Goal: Task Accomplishment & Management: Complete application form

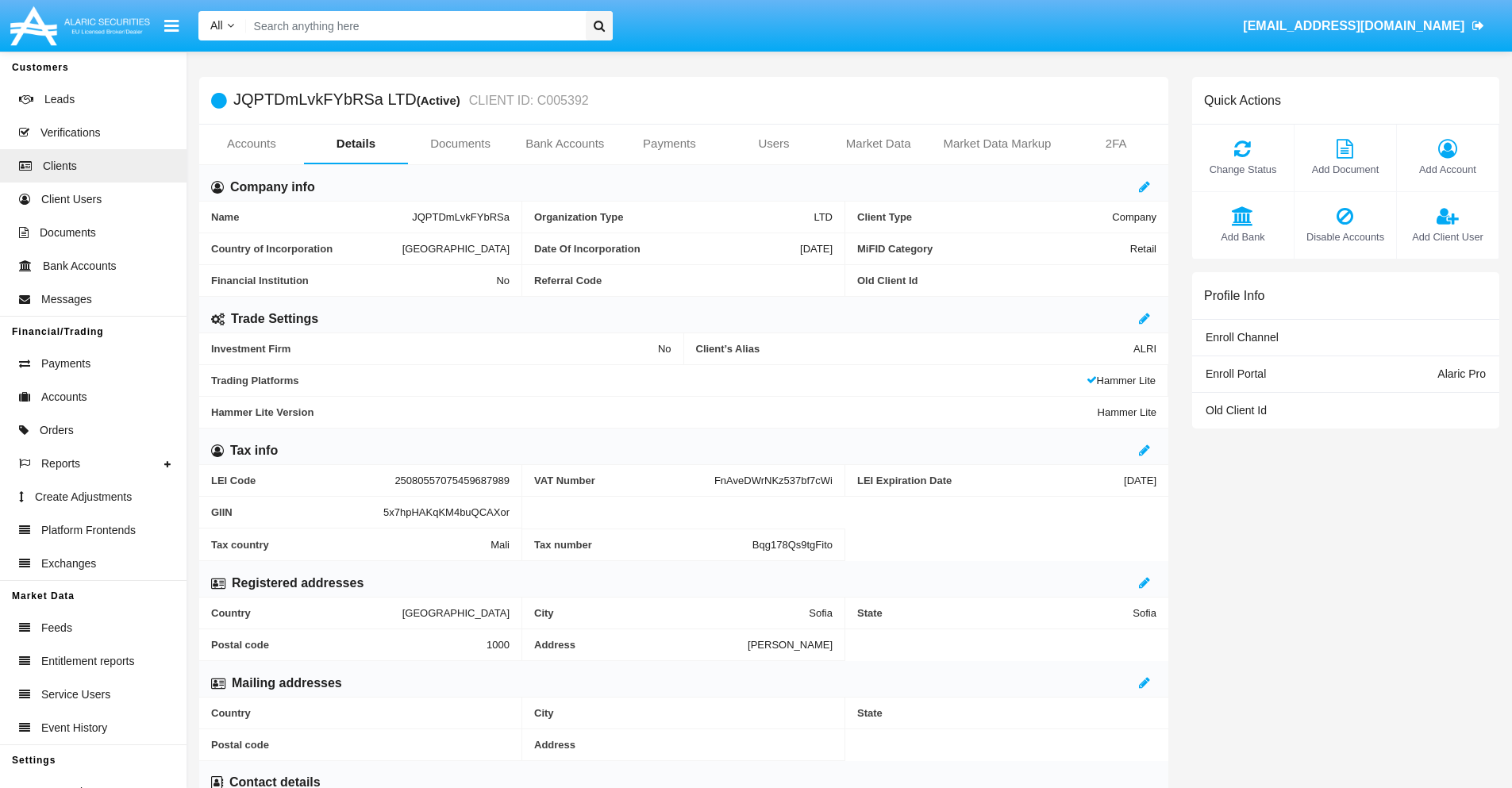
click at [564, 144] on link "Bank Accounts" at bounding box center [564, 143] width 104 height 38
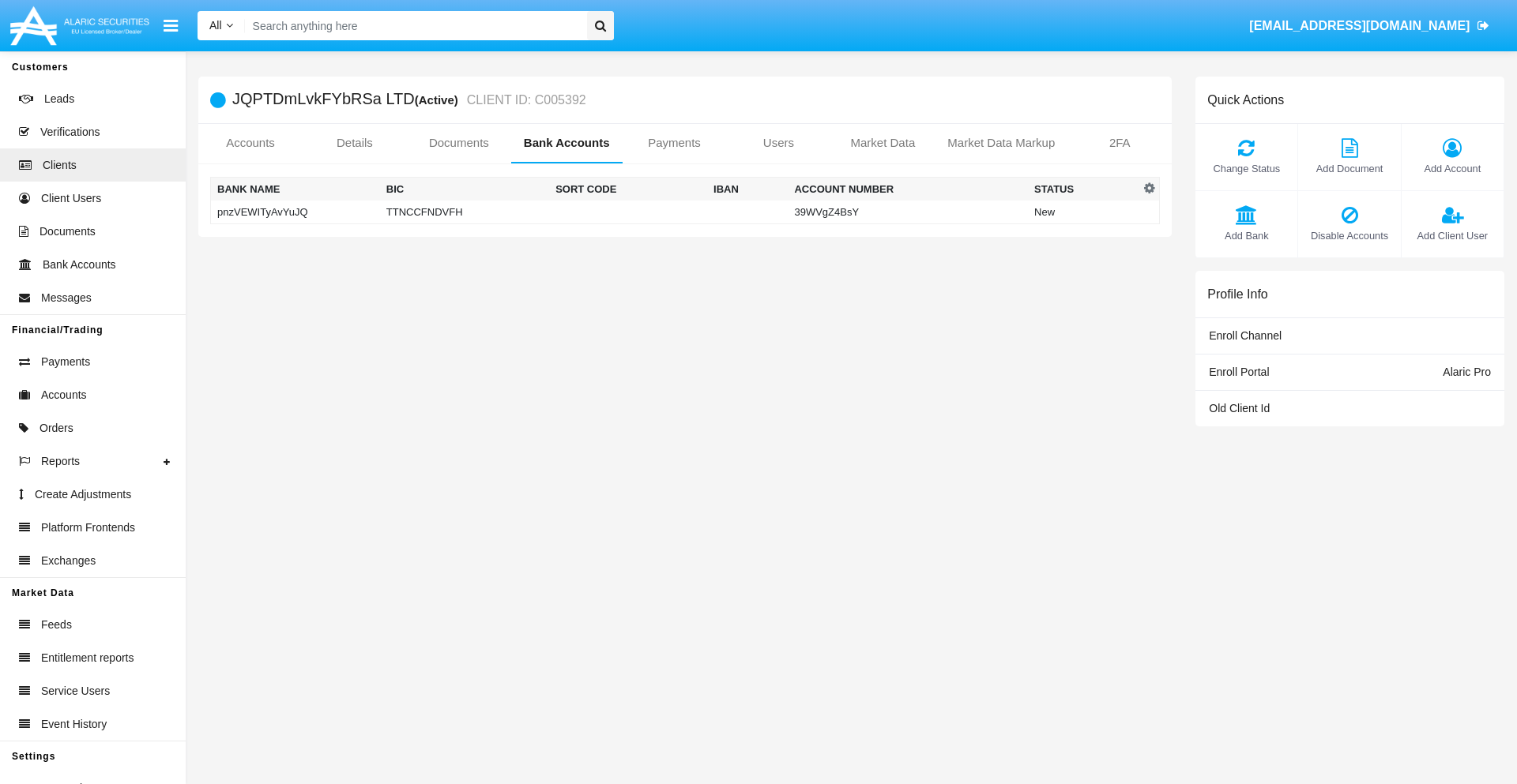
click at [295, 212] on td "pnzVEWITyAvYuJQ" at bounding box center [295, 213] width 169 height 24
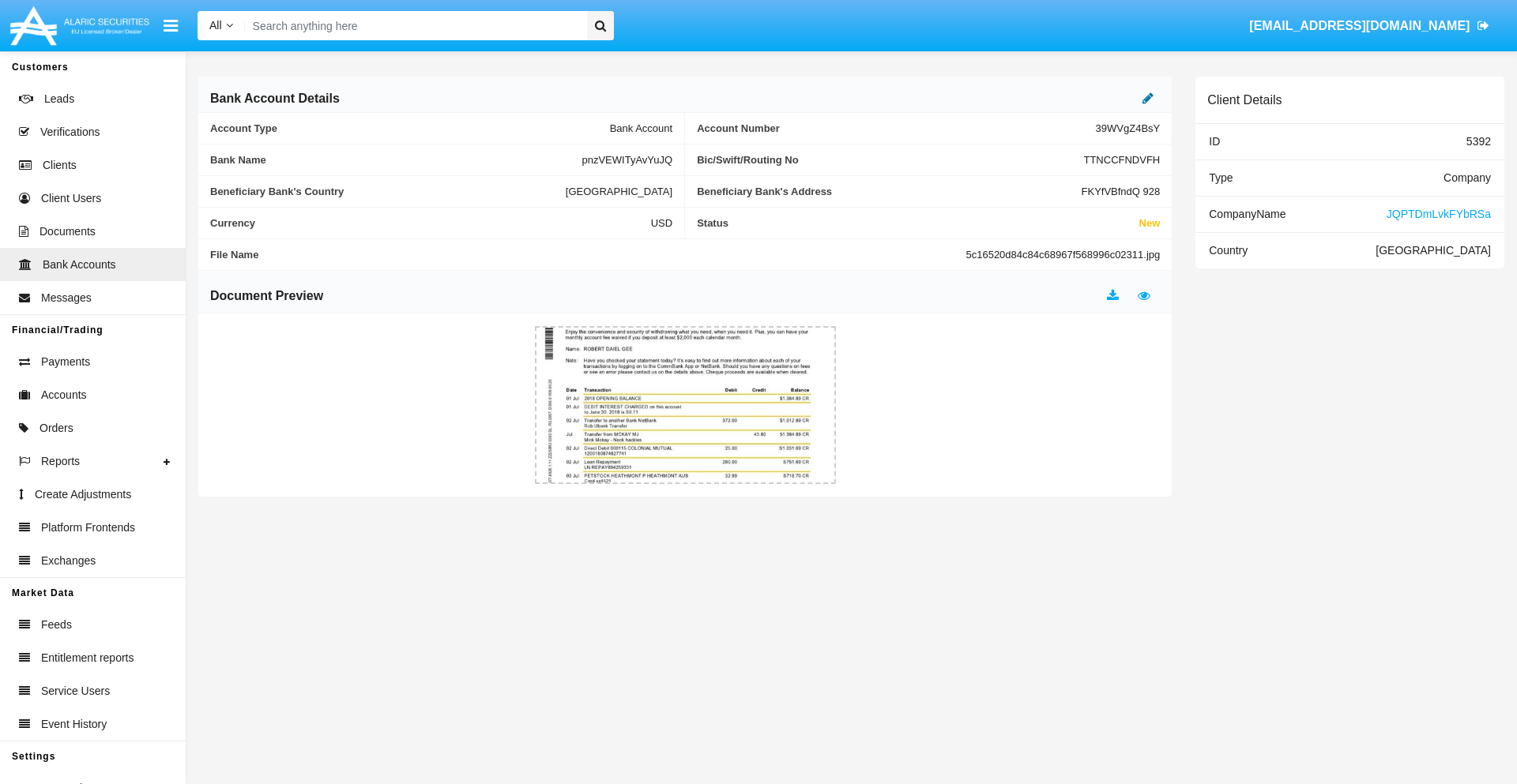
click at [1148, 98] on icon at bounding box center [1147, 98] width 11 height 13
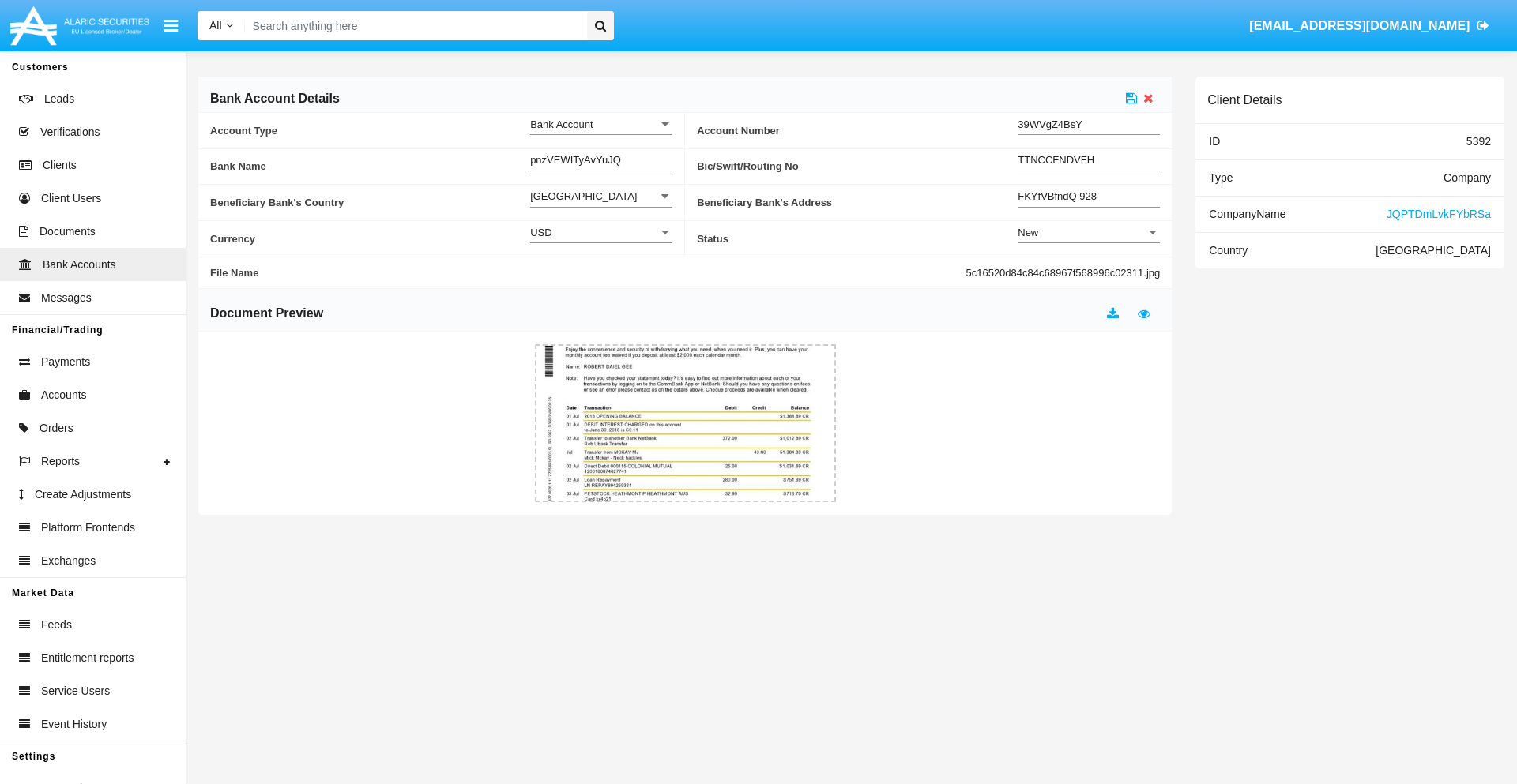
click at [1089, 232] on div "New" at bounding box center [1081, 233] width 128 height 14
click at [1089, 272] on span "Active" at bounding box center [1089, 272] width 142 height 31
click at [1131, 98] on icon at bounding box center [1131, 98] width 11 height 13
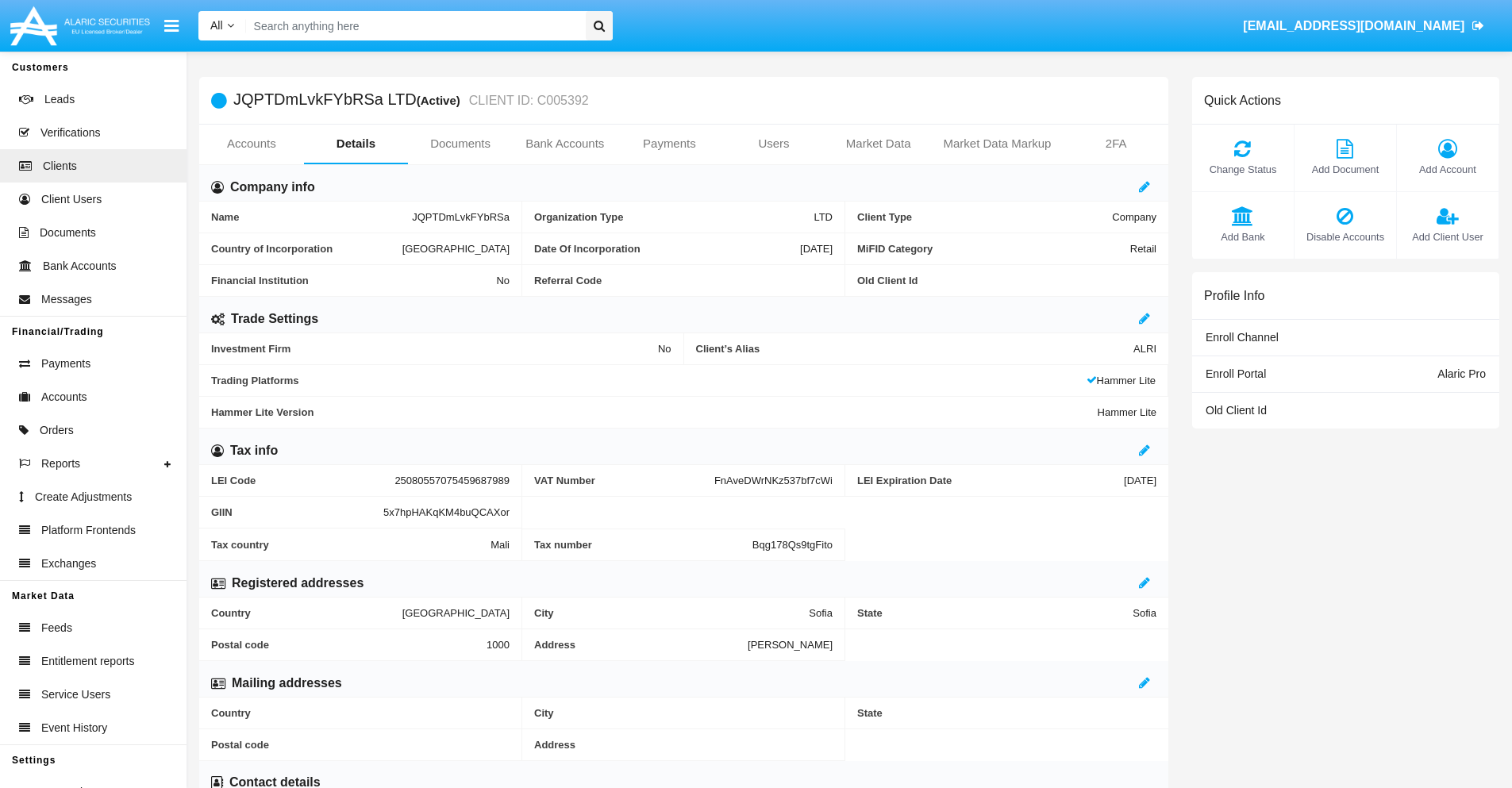
click at [564, 144] on link "Bank Accounts" at bounding box center [564, 143] width 104 height 38
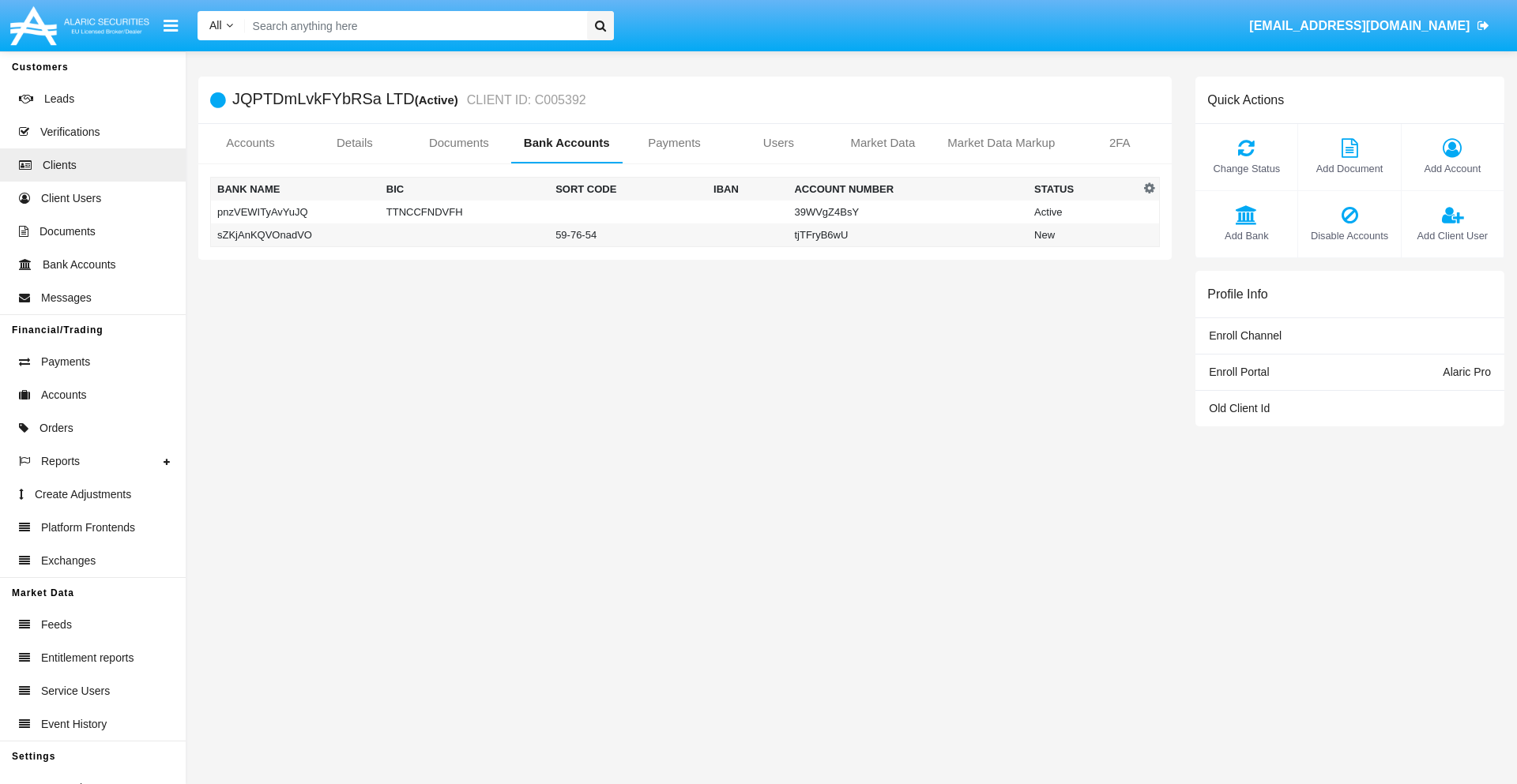
click at [295, 234] on td "sZKjAnKQVOnadVO" at bounding box center [295, 235] width 169 height 24
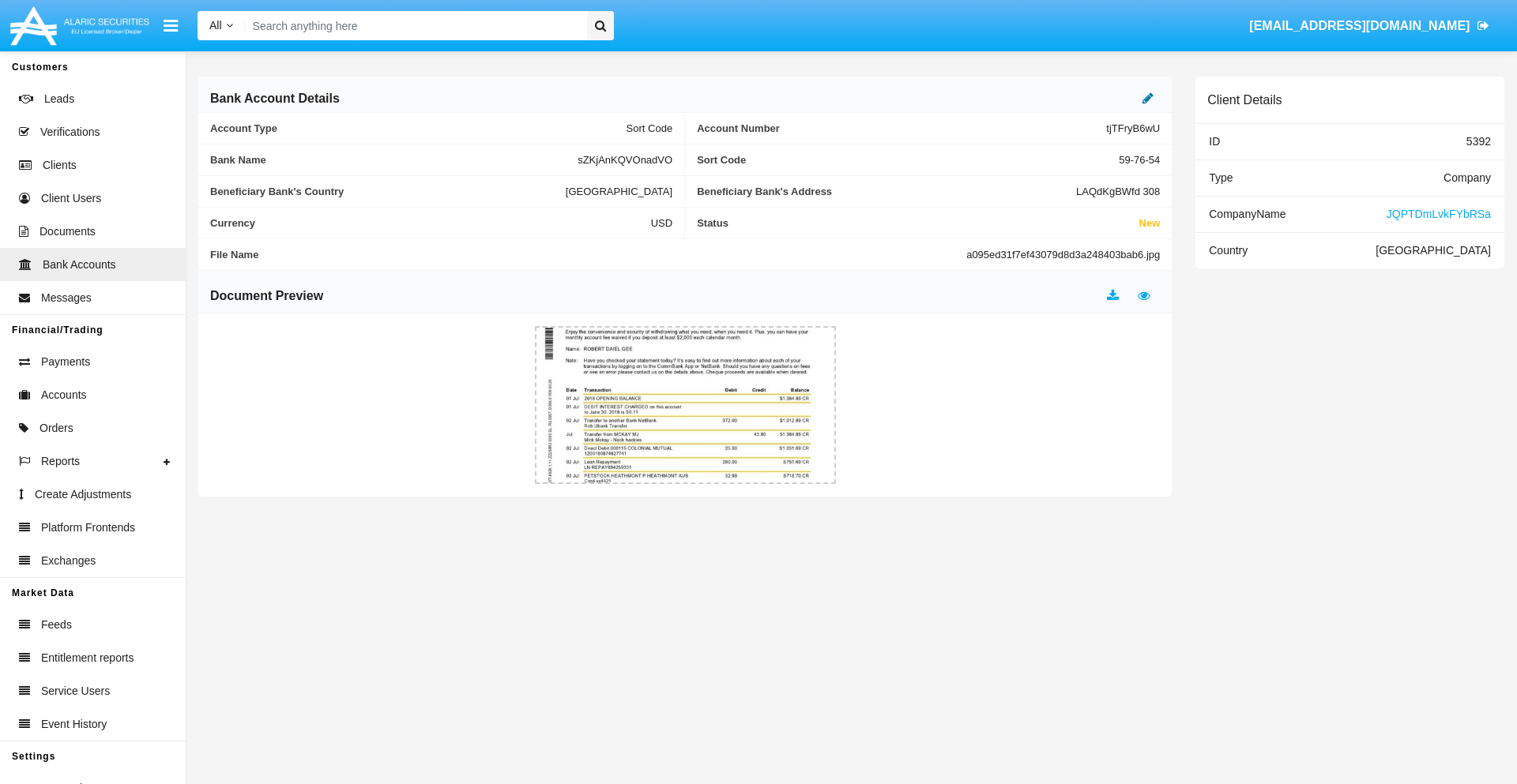
click at [1148, 98] on icon at bounding box center [1147, 98] width 11 height 13
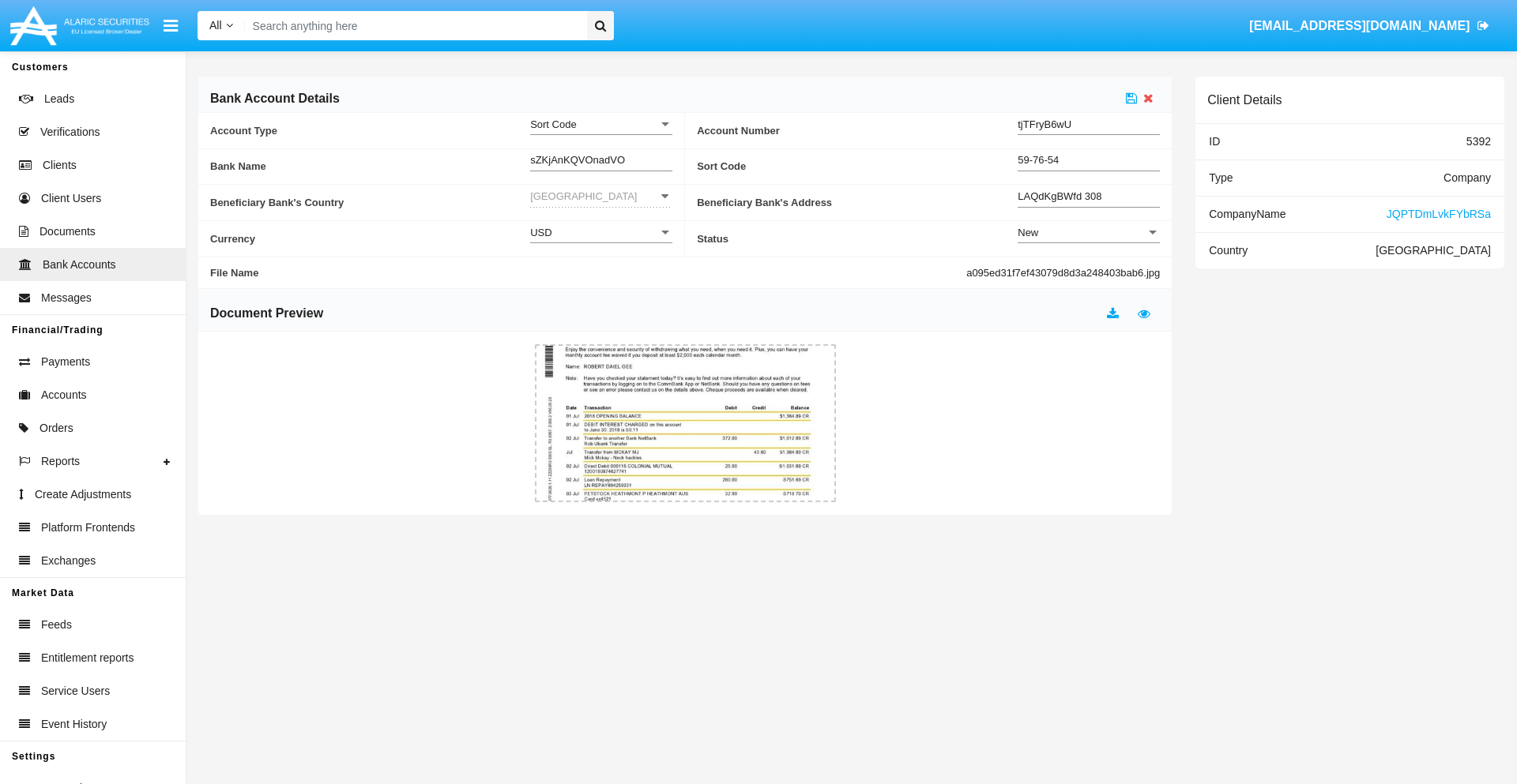
click at [1089, 232] on div "New" at bounding box center [1081, 233] width 128 height 14
click at [1089, 272] on span "Active" at bounding box center [1089, 272] width 142 height 31
click at [1131, 98] on icon at bounding box center [1131, 98] width 11 height 13
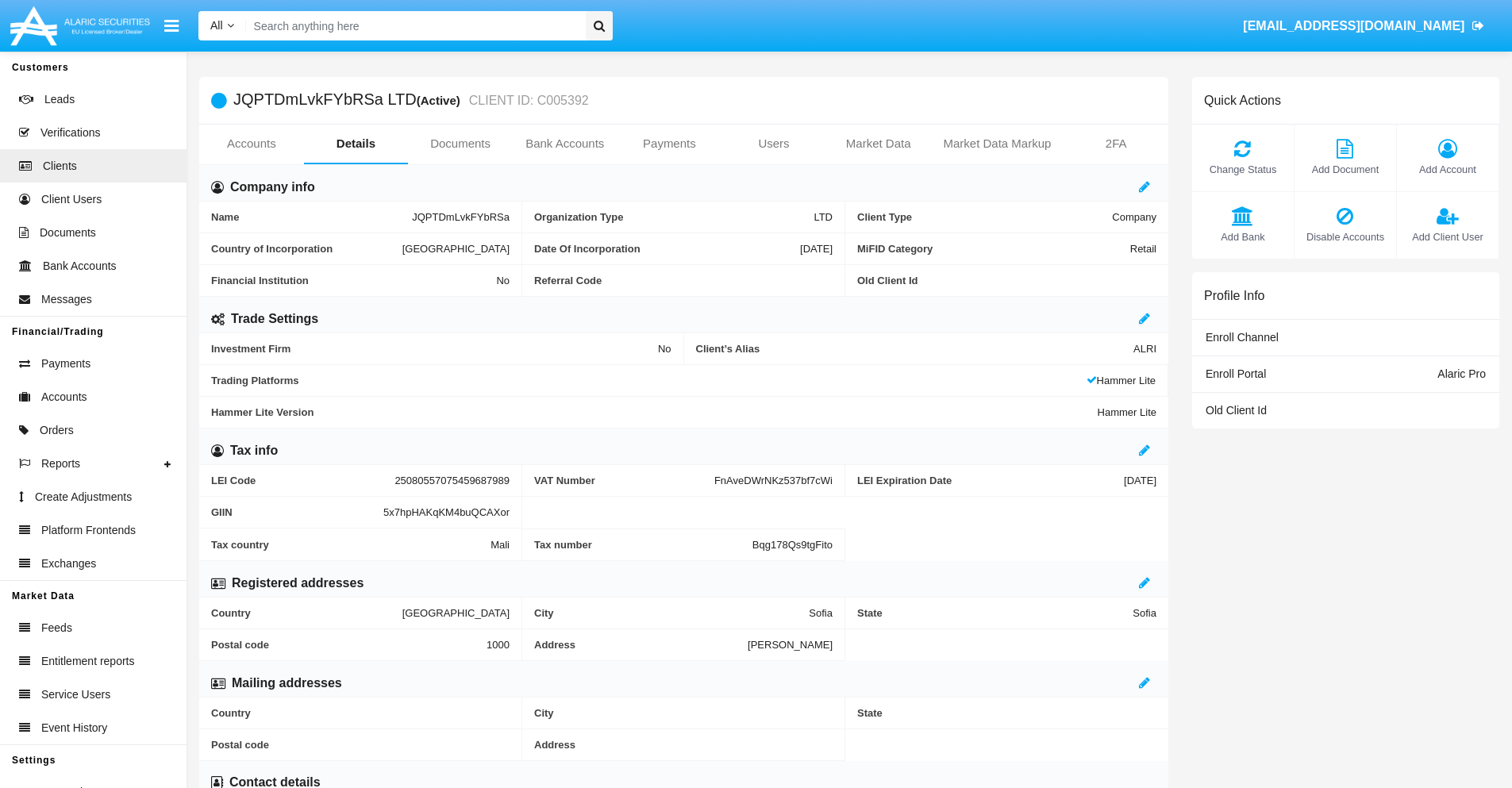
click at [1243, 236] on span "Add Bank" at bounding box center [1243, 236] width 85 height 15
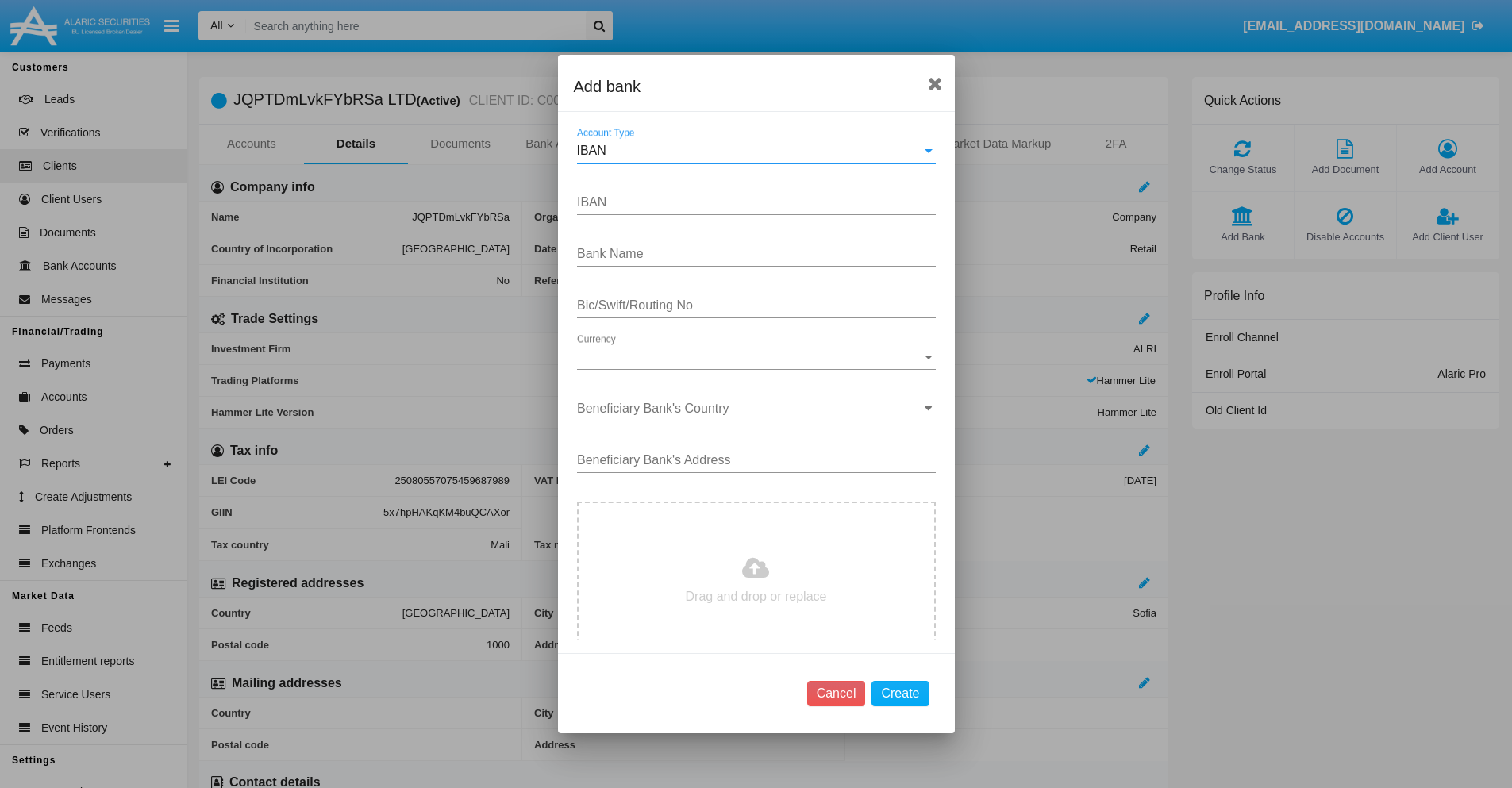
click at [750, 151] on div "IBAN" at bounding box center [749, 151] width 345 height 14
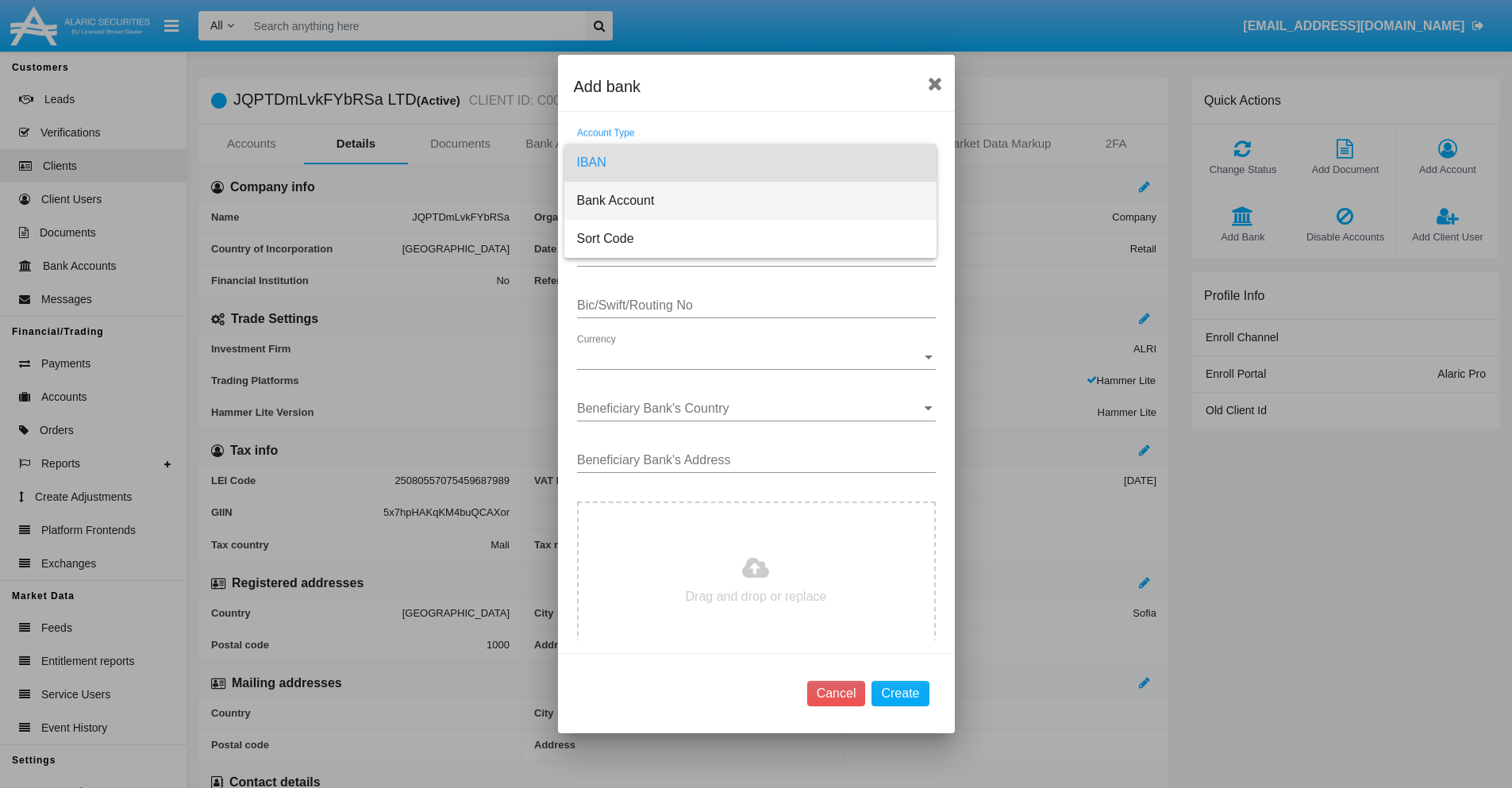
click at [750, 201] on span "Bank Account" at bounding box center [750, 201] width 347 height 38
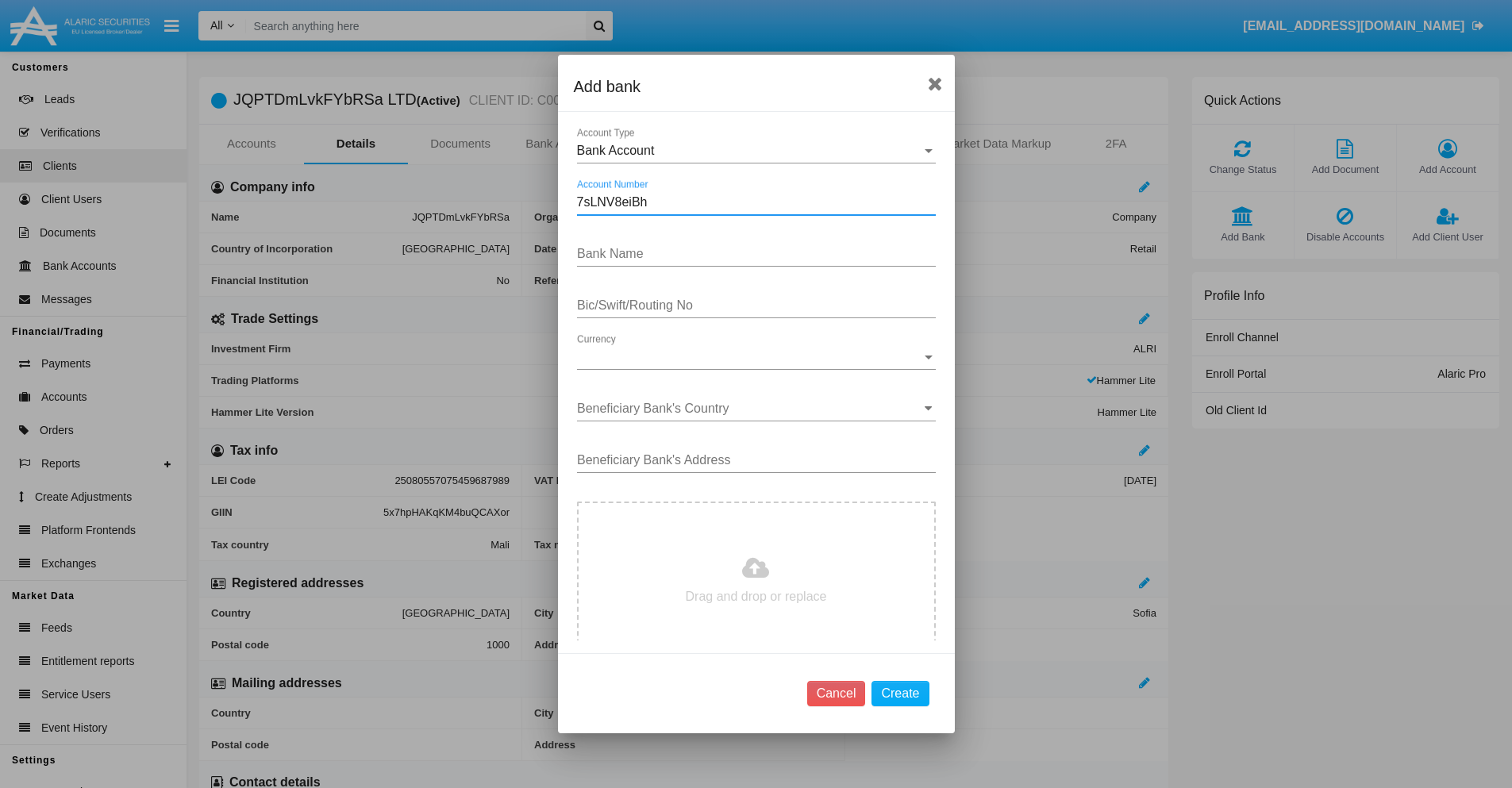
type input "7sLNV8eiBh"
type input "LaabRKwmxLvleiM"
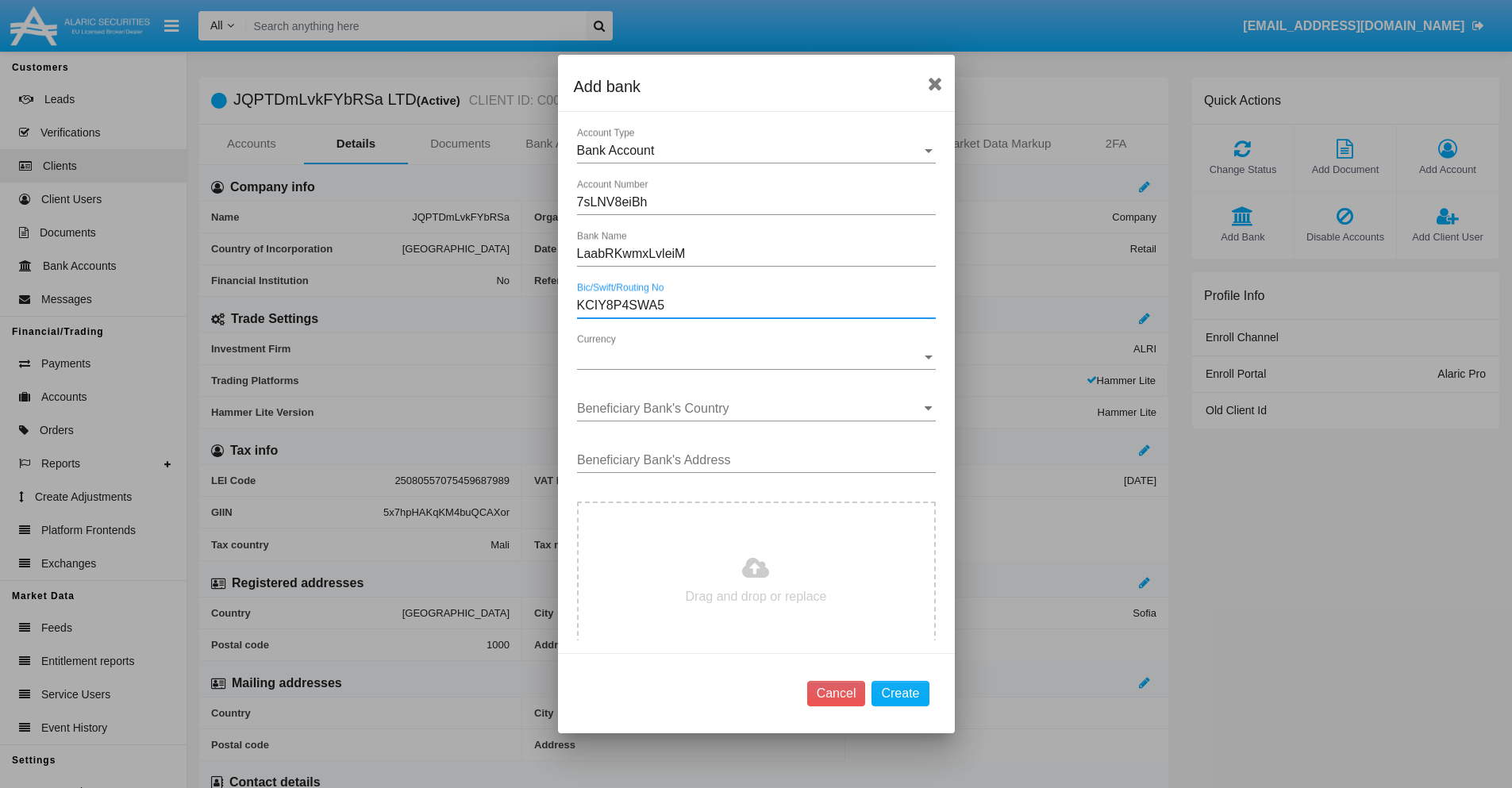
type input "KCIY8P4SWA5"
click at [750, 358] on span "Currency" at bounding box center [749, 357] width 345 height 14
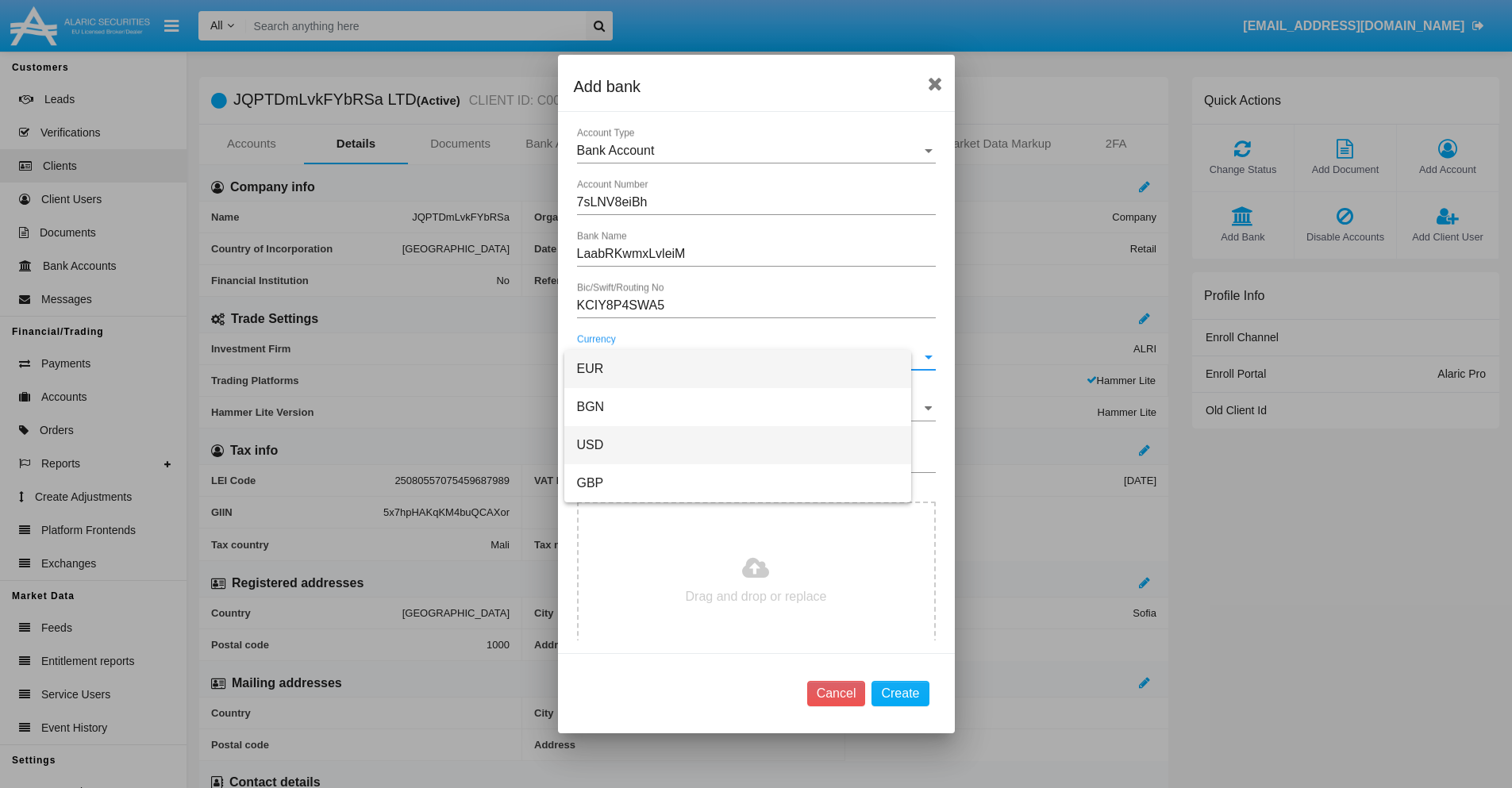
click at [750, 445] on span "USD" at bounding box center [738, 445] width 322 height 38
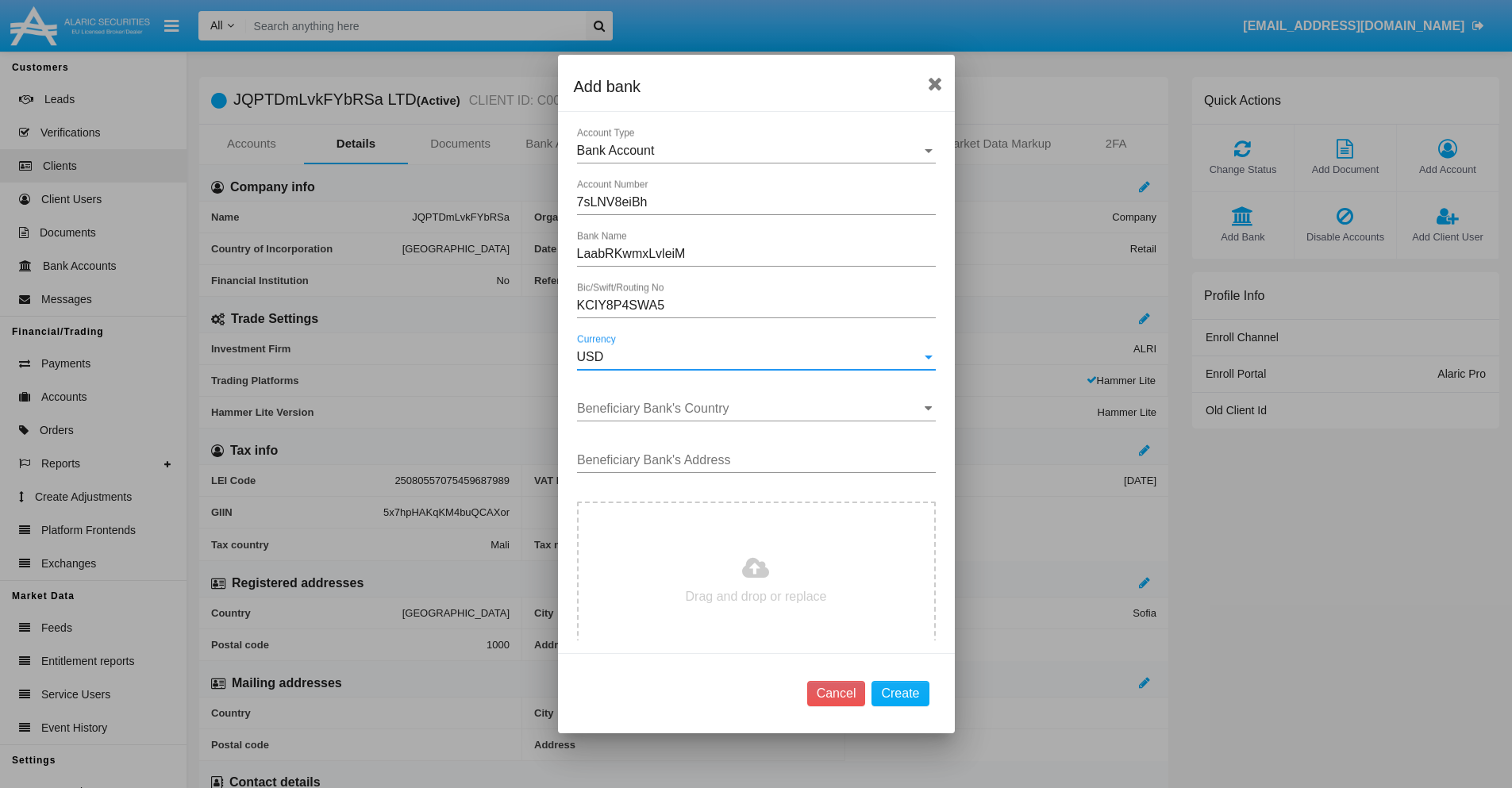
click at [750, 409] on input "Beneficiary Bank's Country" at bounding box center [756, 408] width 359 height 14
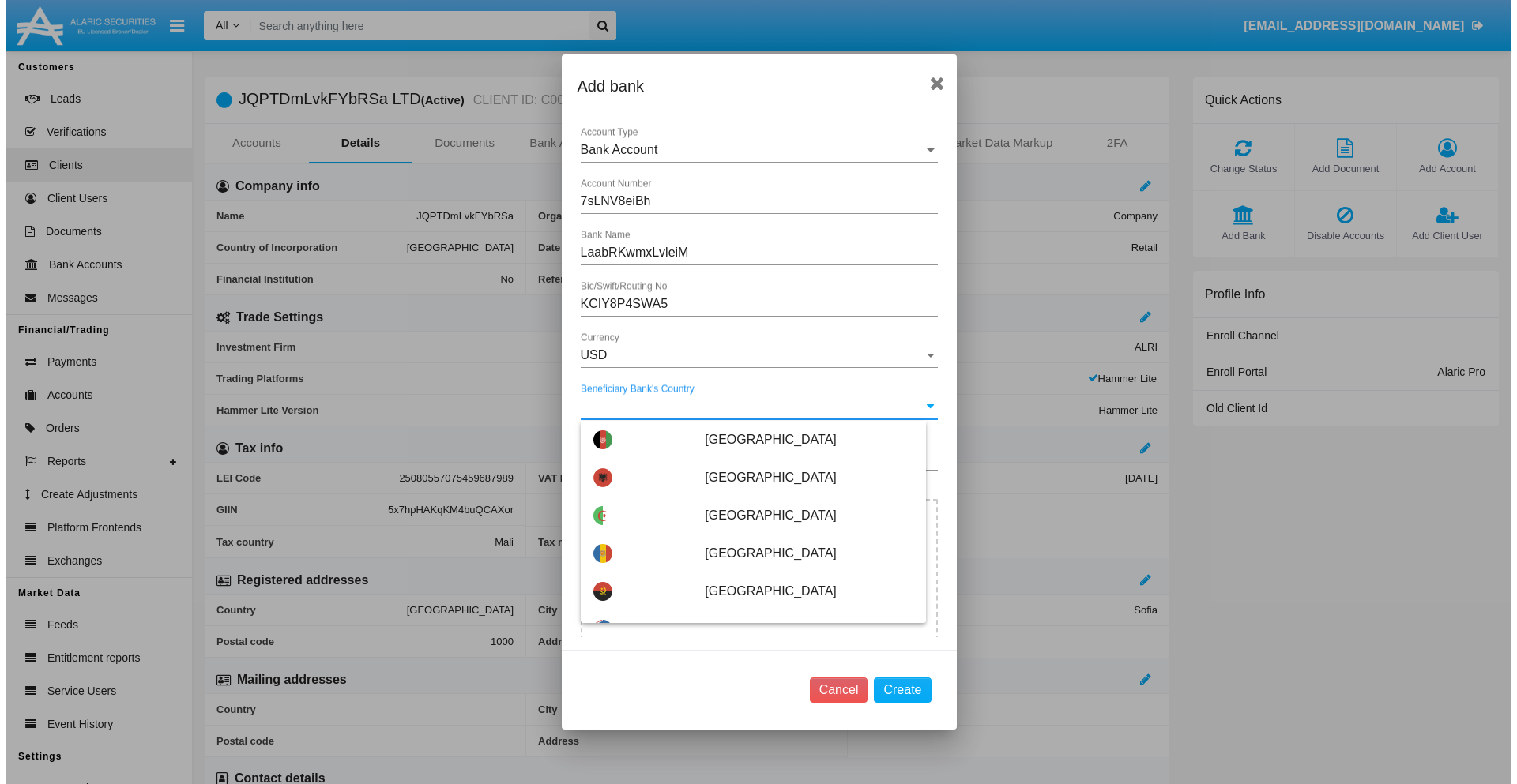
scroll to position [1049, 0]
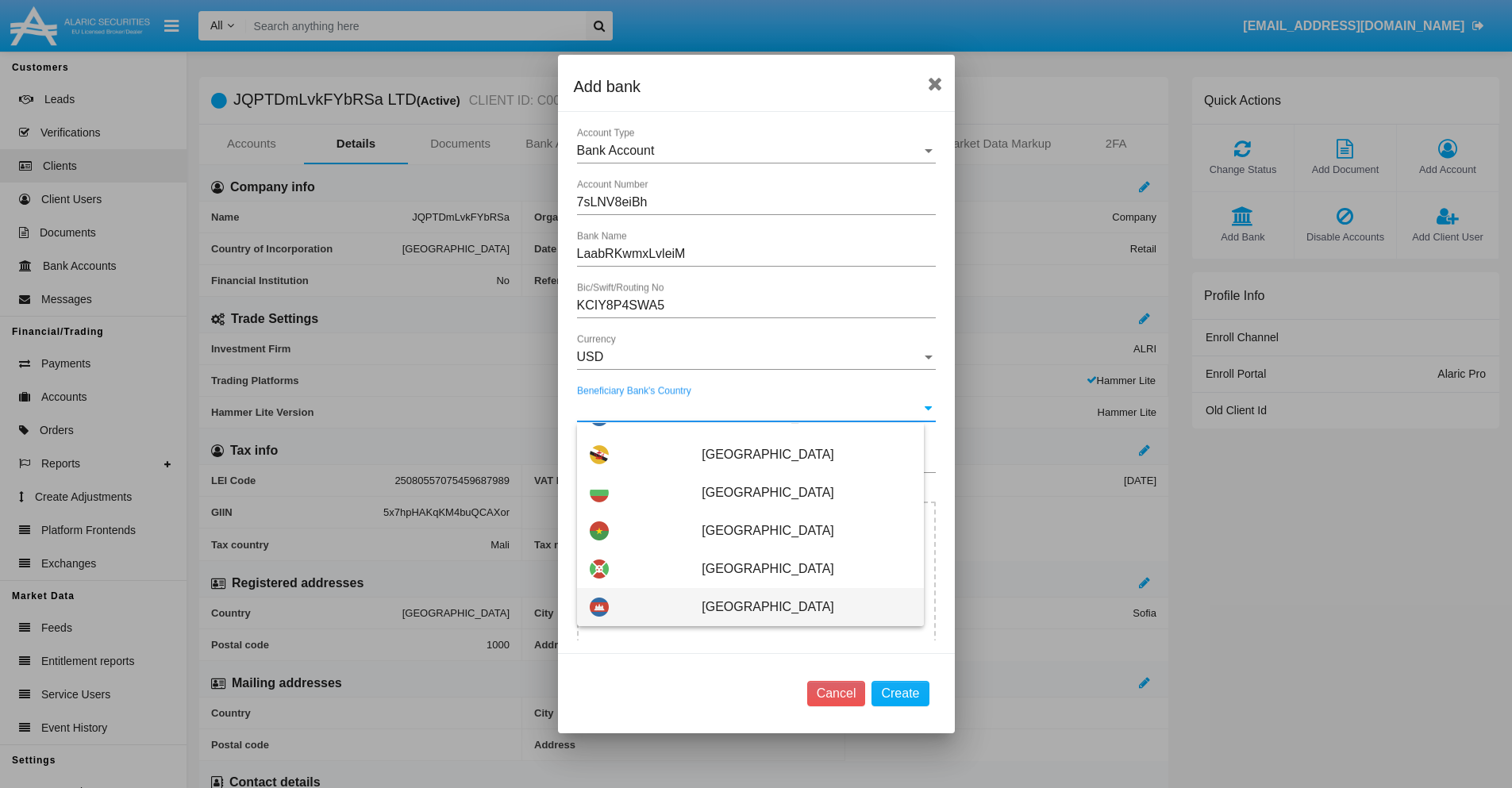
click at [798, 607] on span "Cambodia" at bounding box center [806, 607] width 209 height 38
type input "Cambodia"
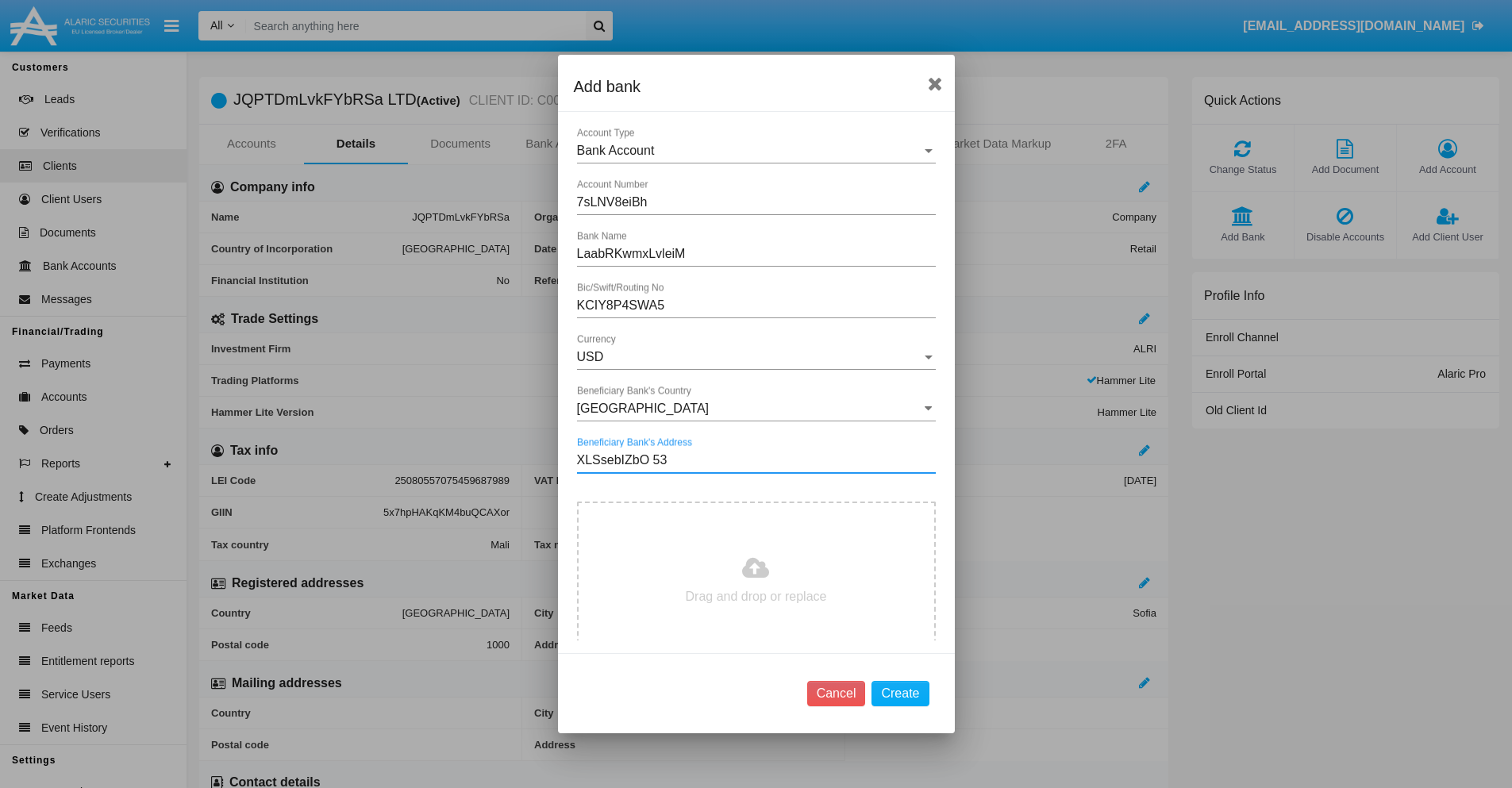
type input "XLSsebIZbO 535"
type input "C:\fakepath\bank-statement.png"
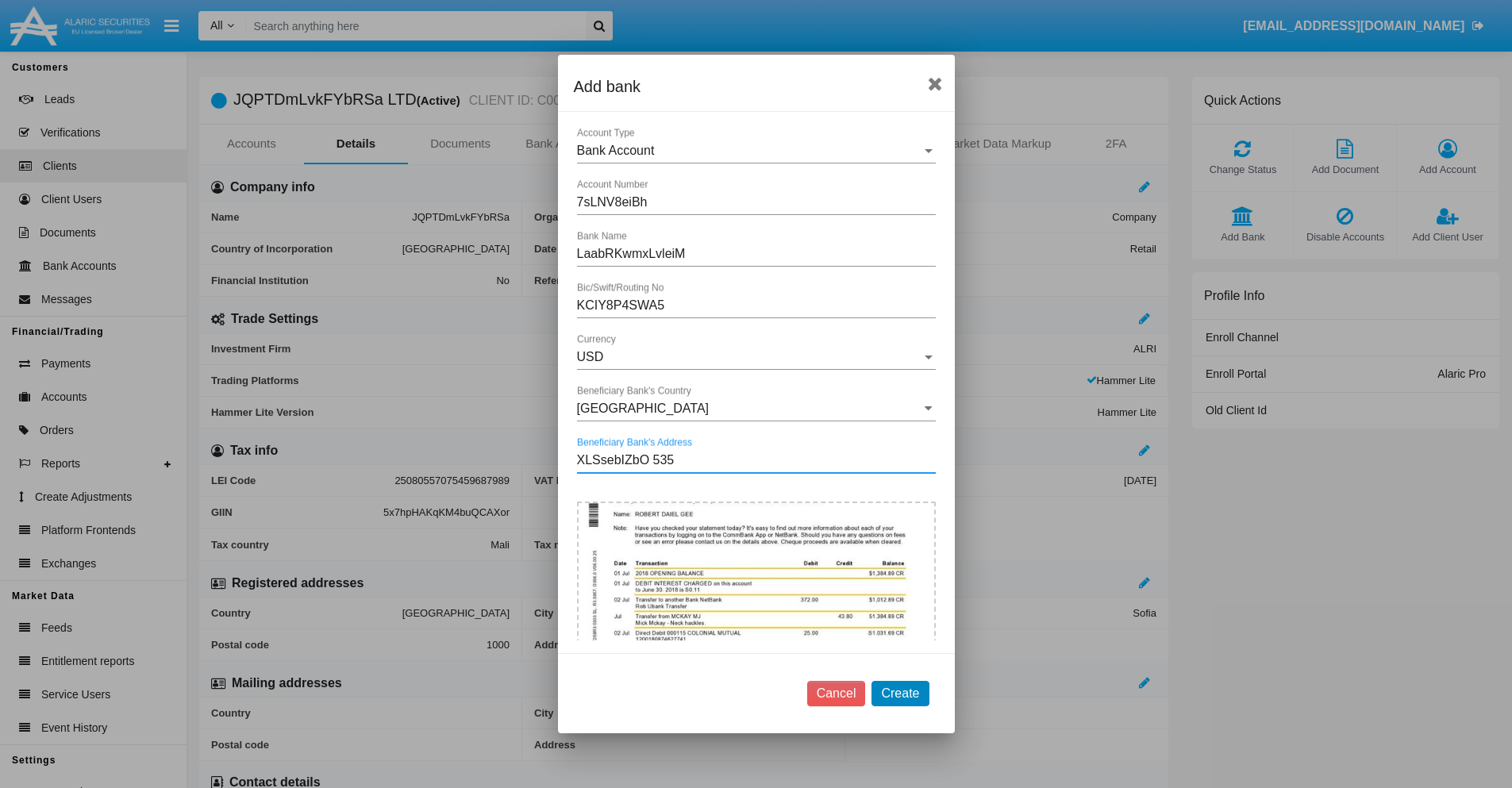
click at [900, 694] on button "Create" at bounding box center [900, 695] width 58 height 26
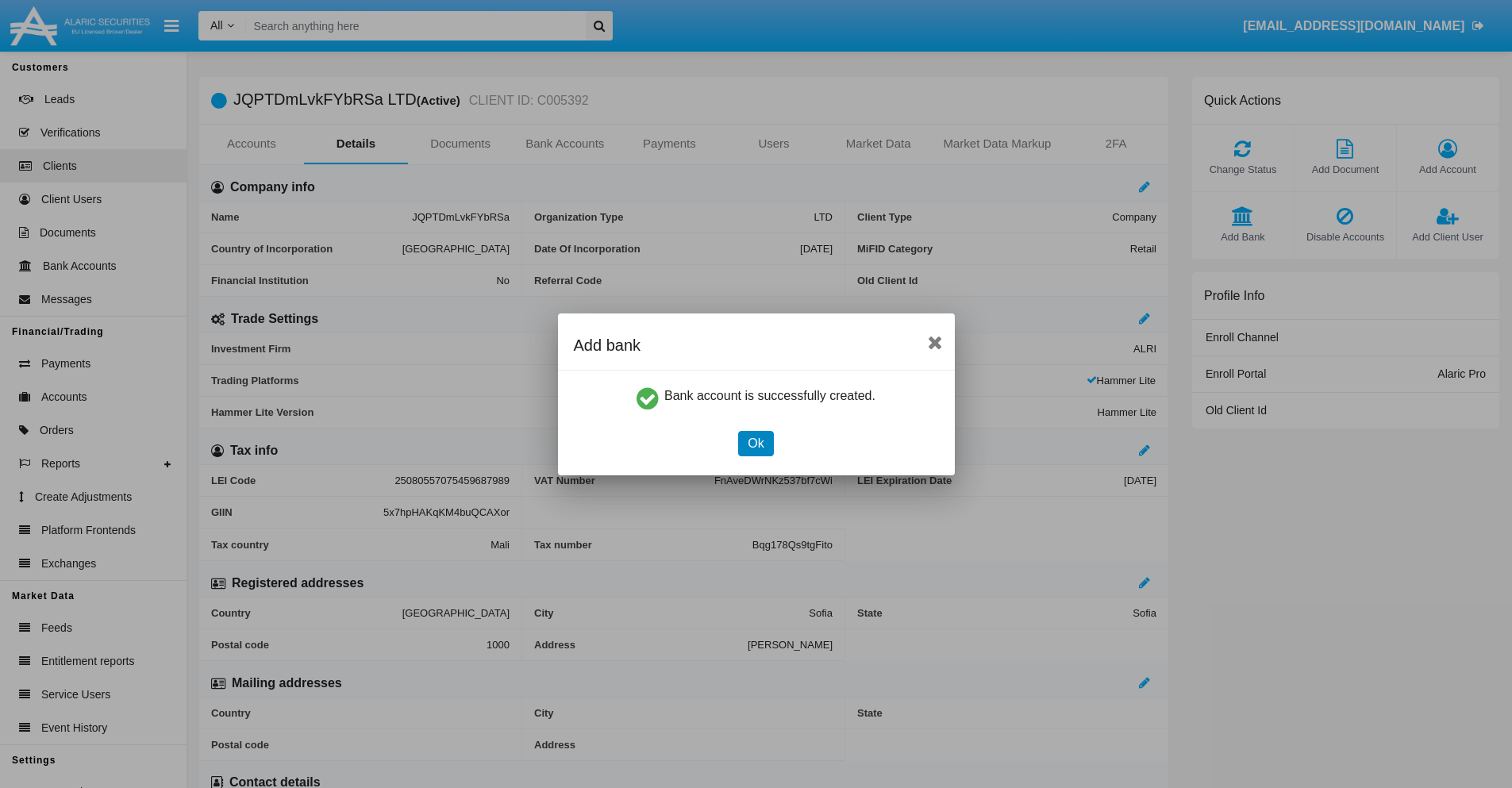
click at [756, 443] on button "Ok" at bounding box center [755, 444] width 35 height 26
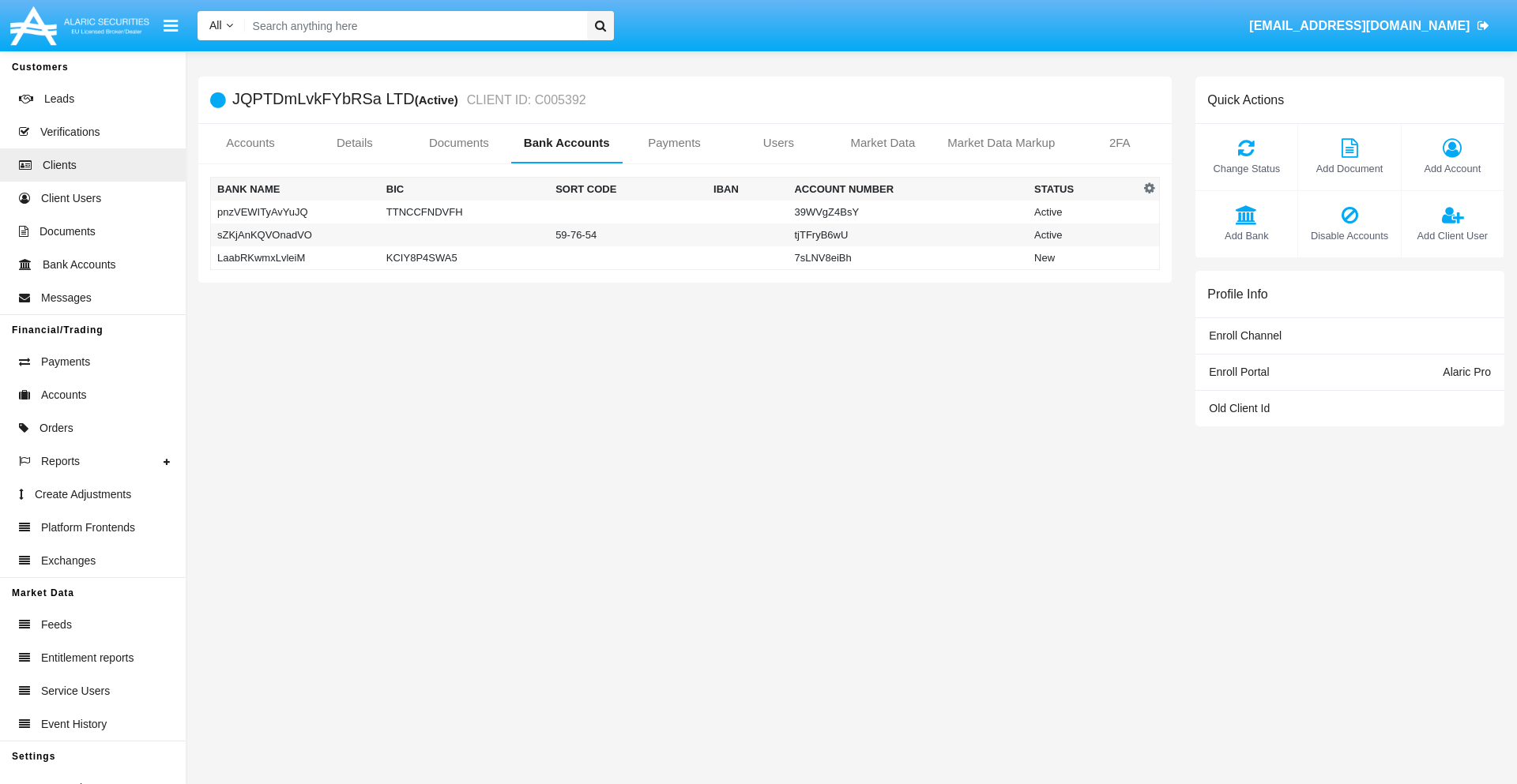
click at [295, 257] on td "LaabRKwmxLvleiM" at bounding box center [295, 258] width 169 height 24
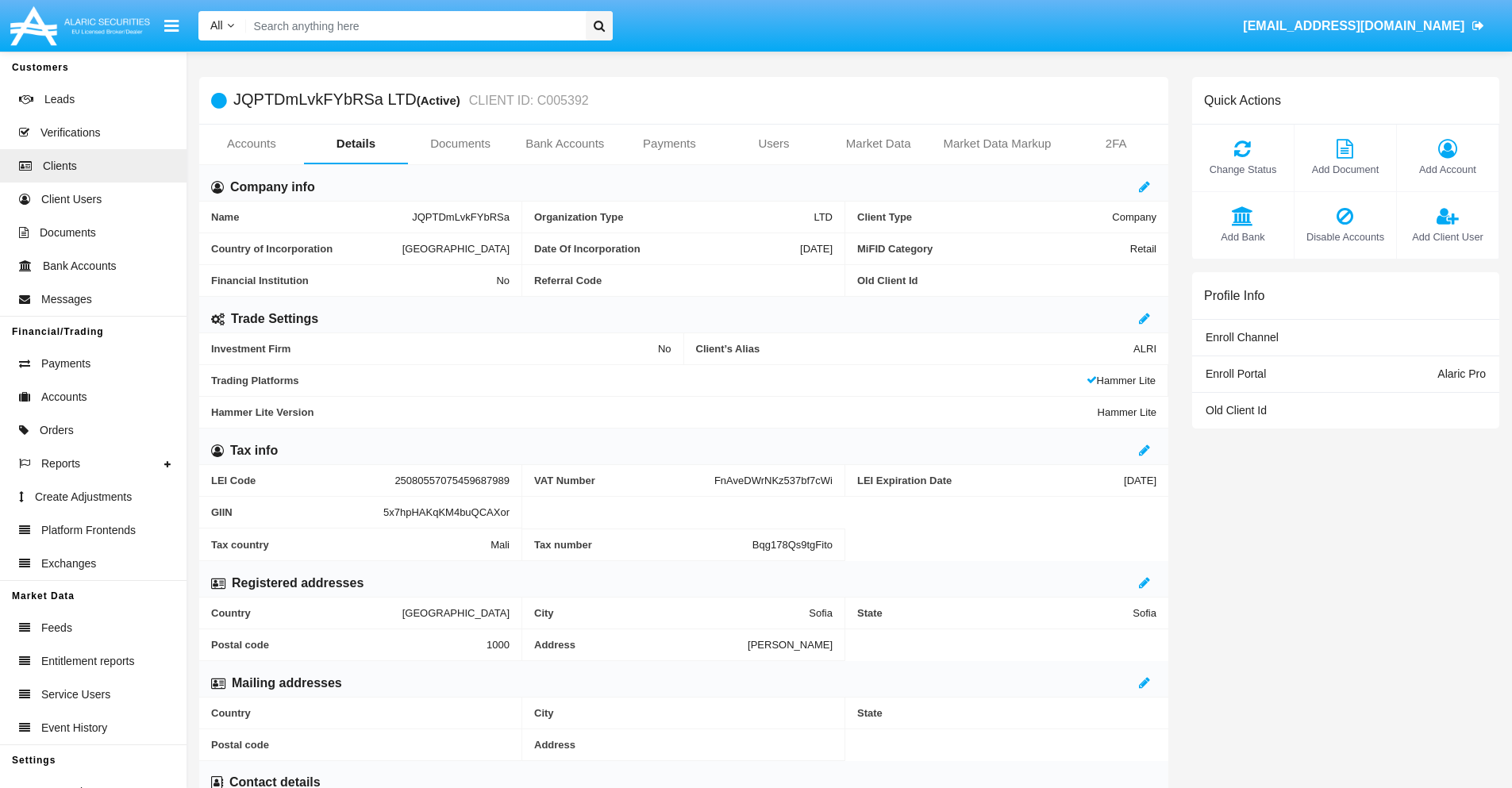
click at [1243, 236] on span "Add Bank" at bounding box center [1243, 236] width 85 height 15
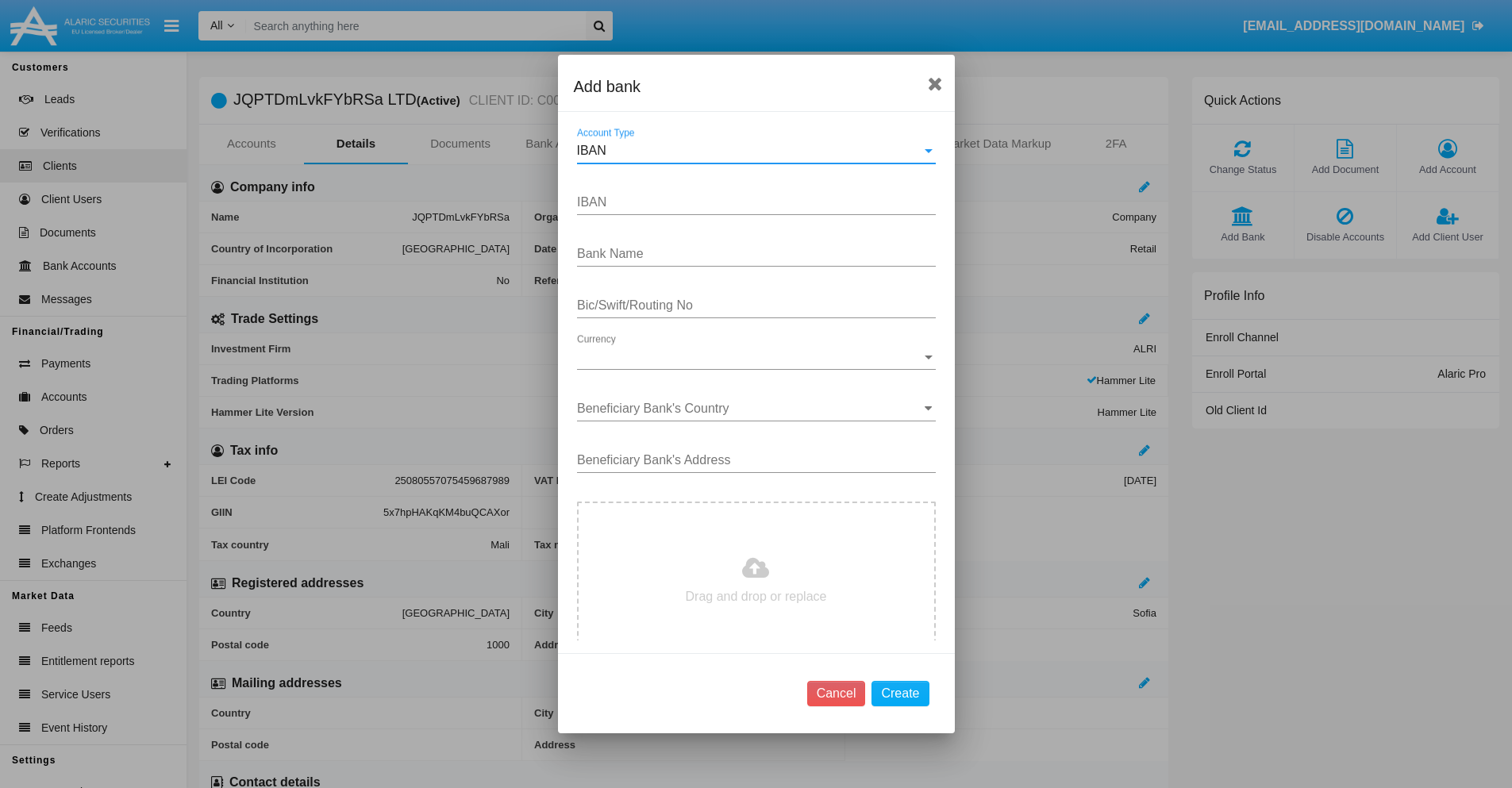
click at [750, 151] on div "IBAN" at bounding box center [749, 151] width 345 height 14
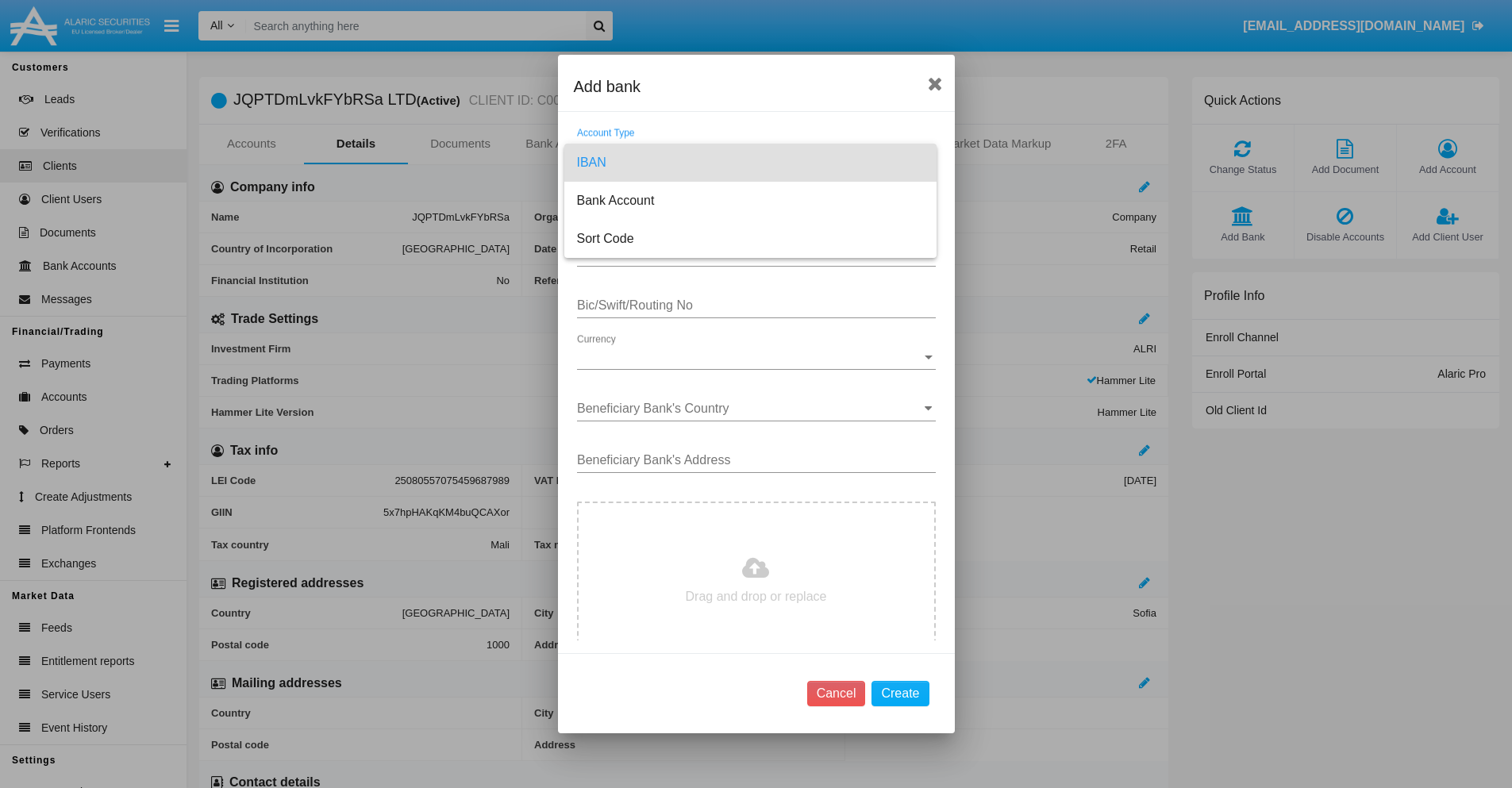
click at [750, 163] on span "IBAN" at bounding box center [750, 163] width 347 height 38
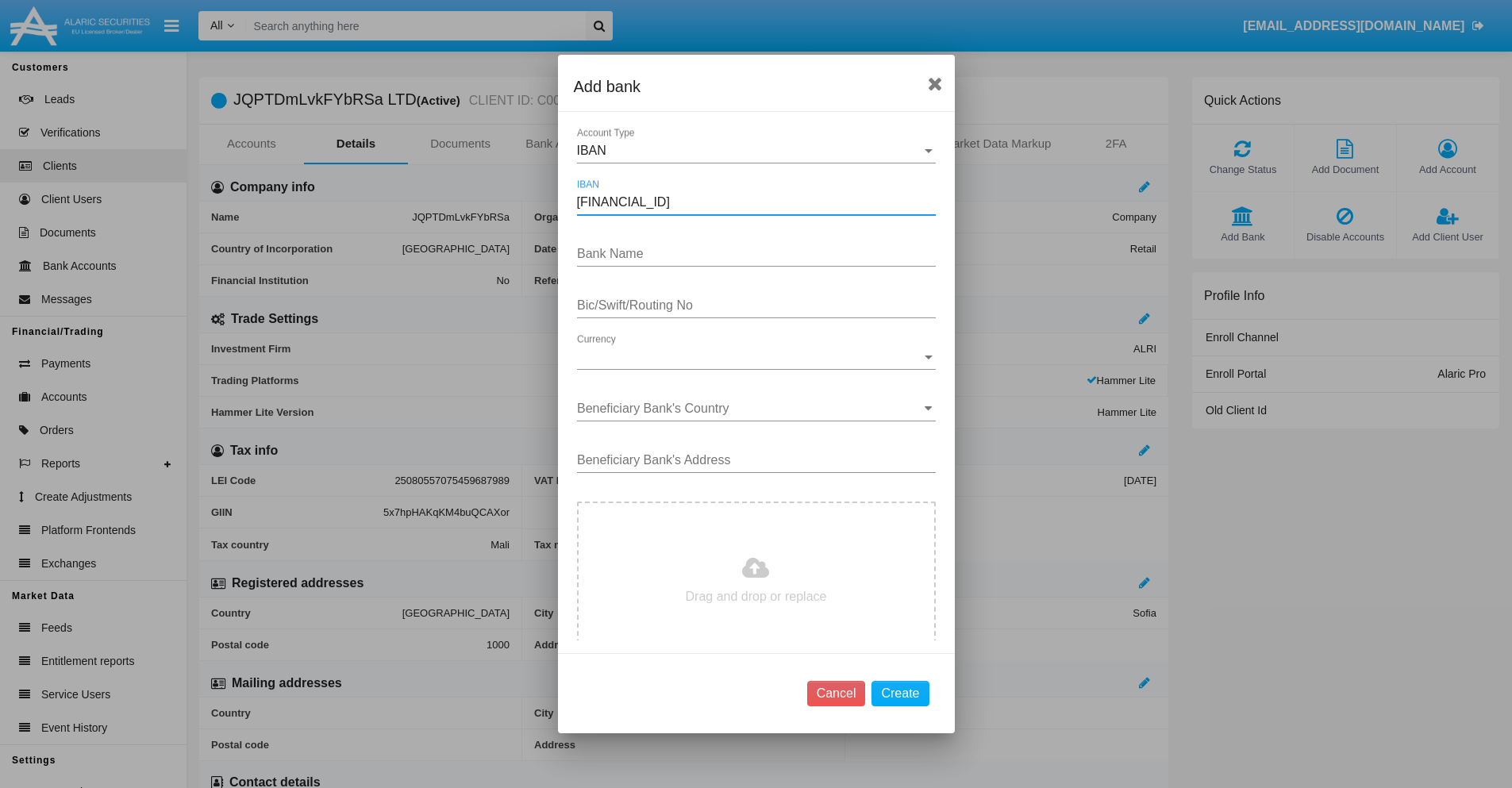
type input "DE31500105175143186793"
type input "NIQGEELDavESOaX"
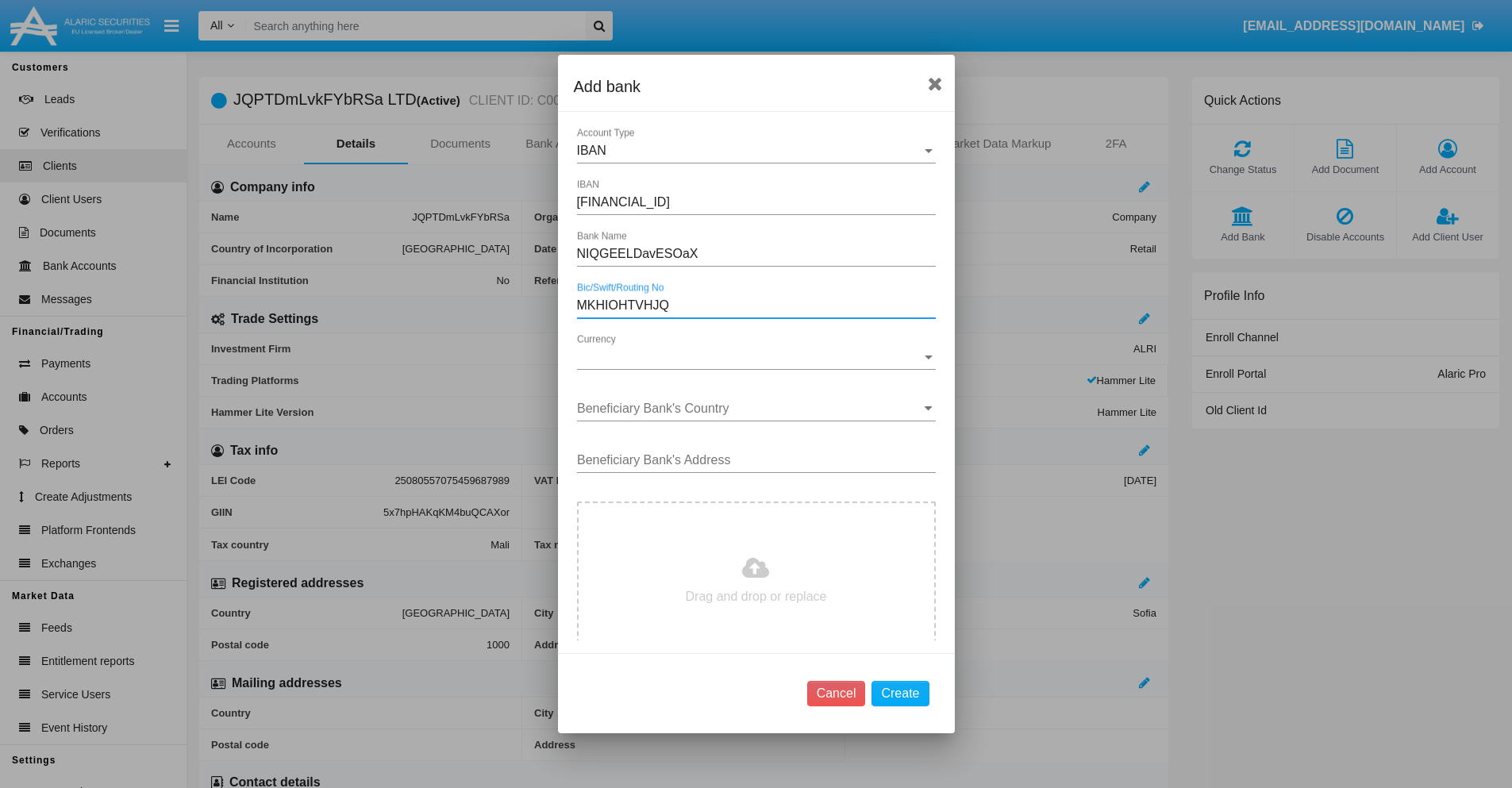
type input "MKHIOHTVHJQ"
click at [750, 358] on span "Currency" at bounding box center [749, 357] width 345 height 14
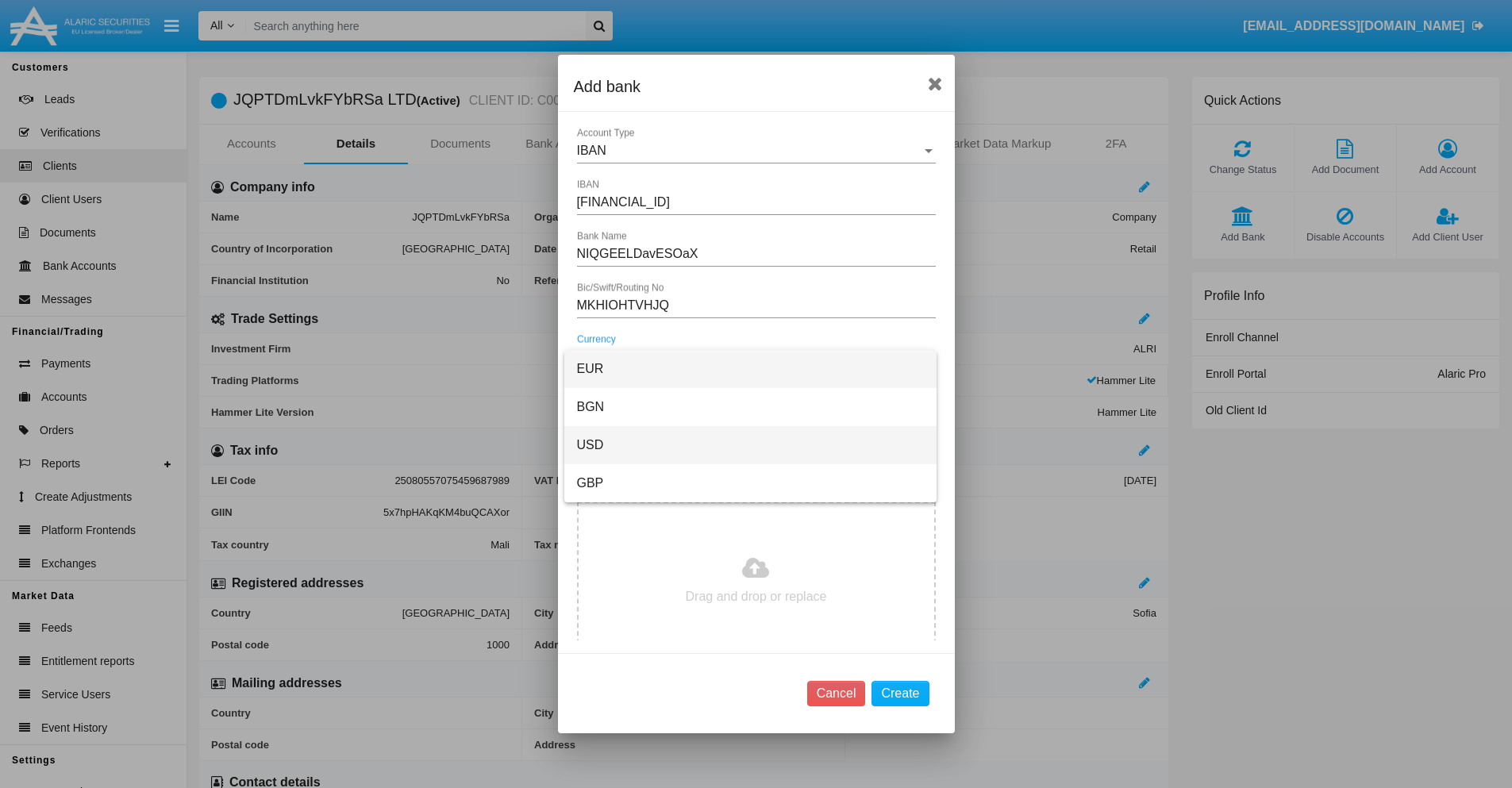
click at [750, 445] on span "USD" at bounding box center [750, 445] width 347 height 38
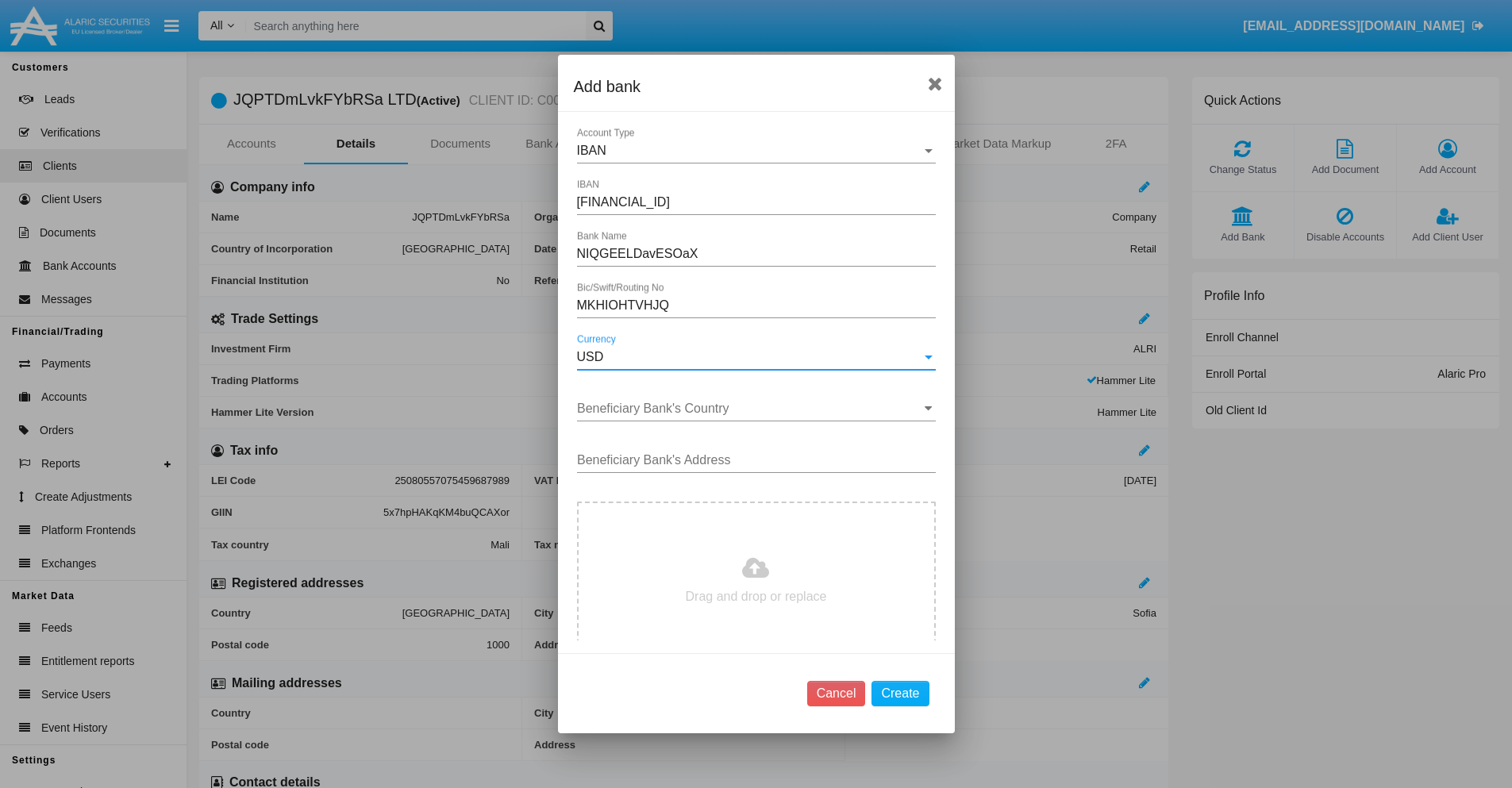
click at [750, 409] on input "Beneficiary Bank's Country" at bounding box center [756, 408] width 359 height 14
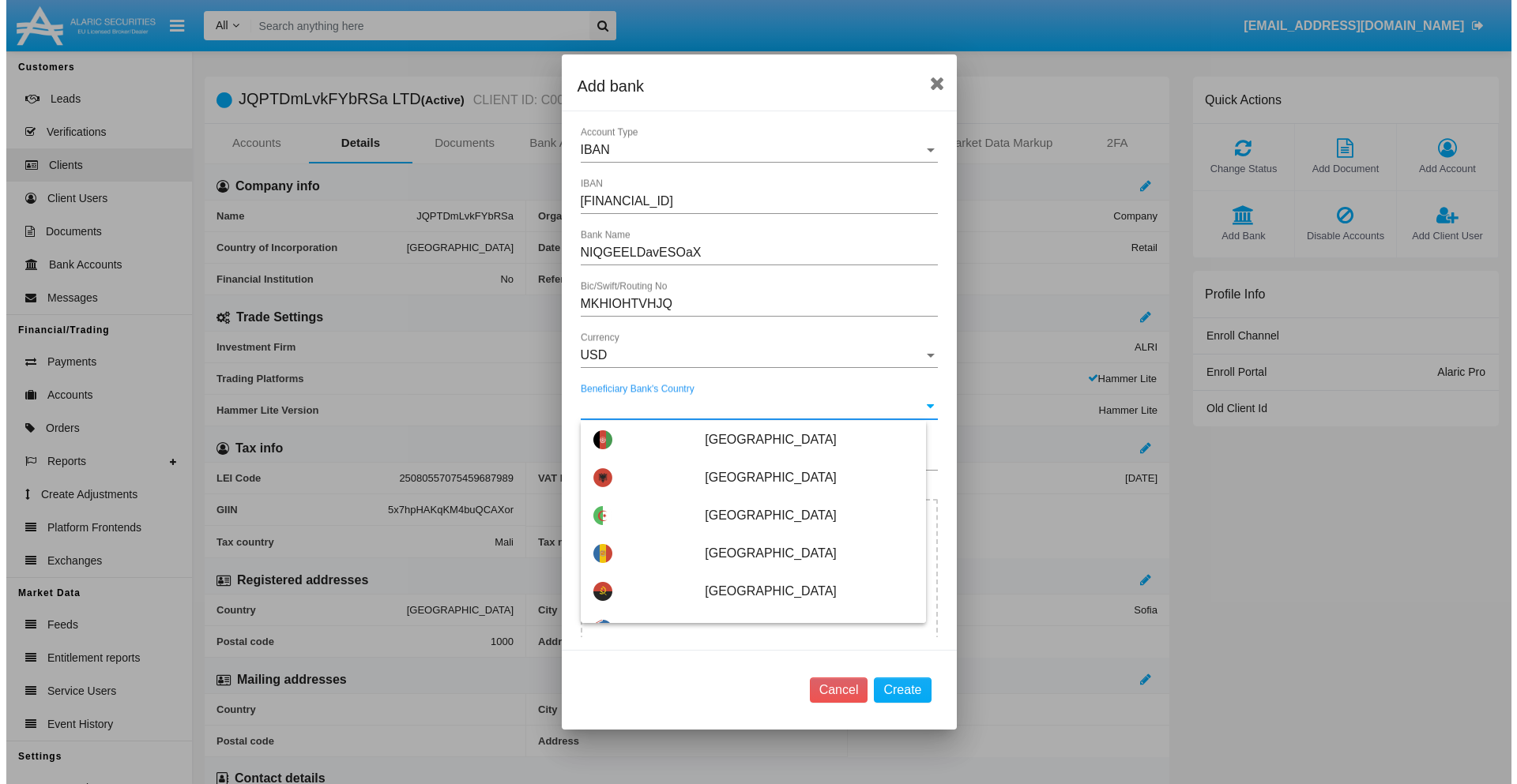
scroll to position [5600, 0]
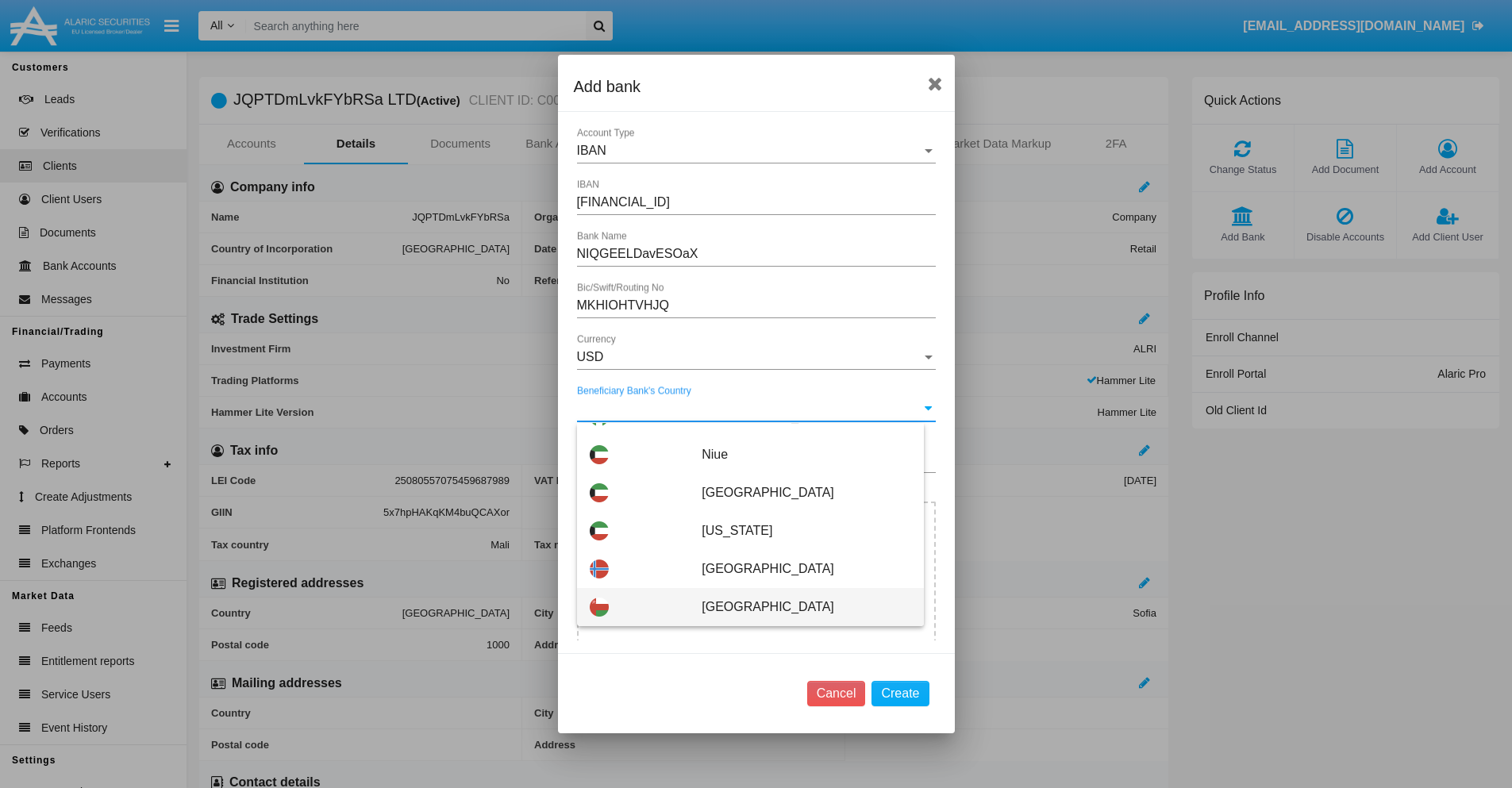
click at [798, 607] on span "Oman" at bounding box center [806, 607] width 209 height 38
type input "Oman"
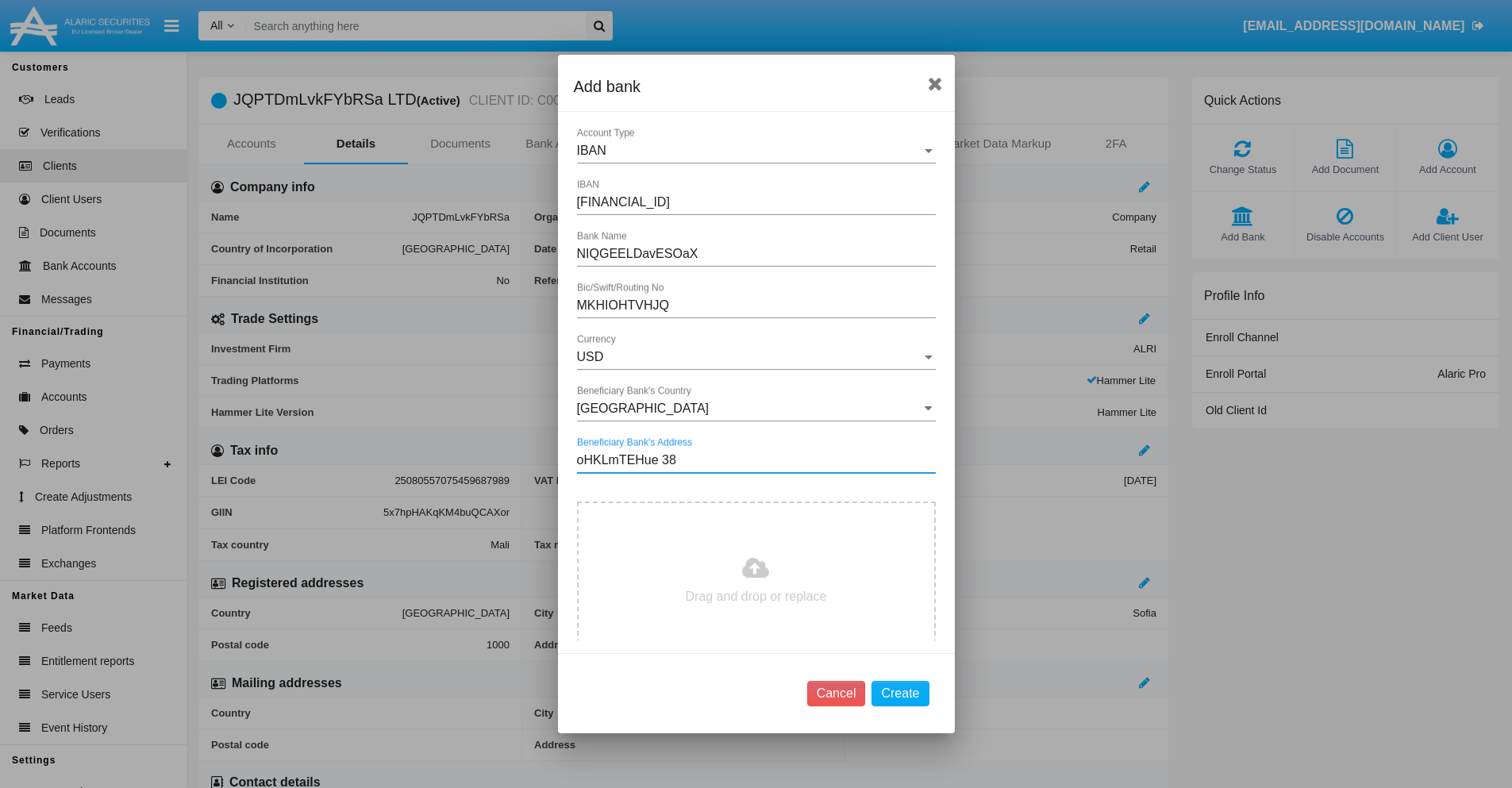
type input "oHKLmTEHue 389"
type input "C:\fakepath\bank-statement.png"
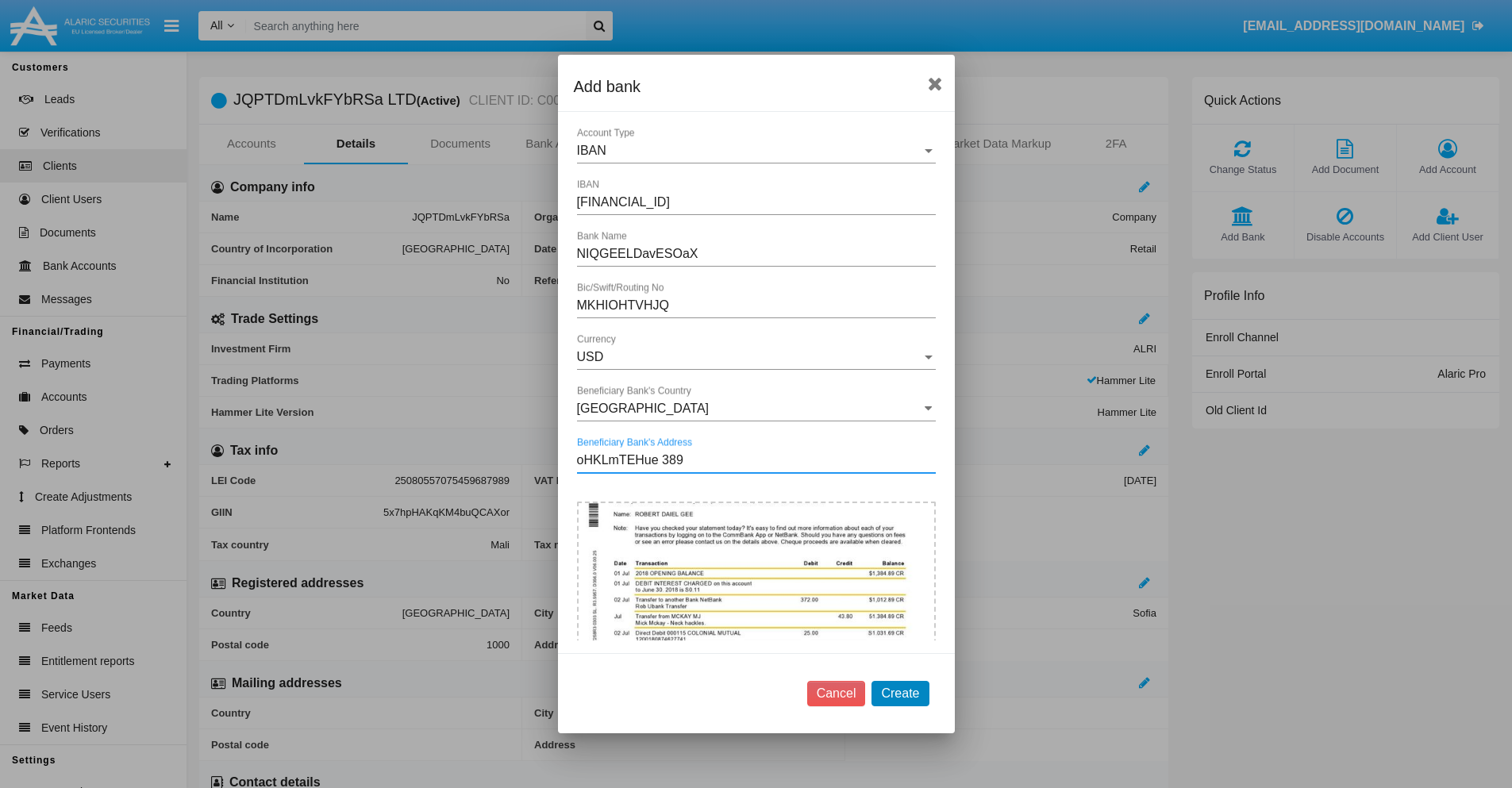
click at [900, 694] on button "Create" at bounding box center [900, 695] width 58 height 26
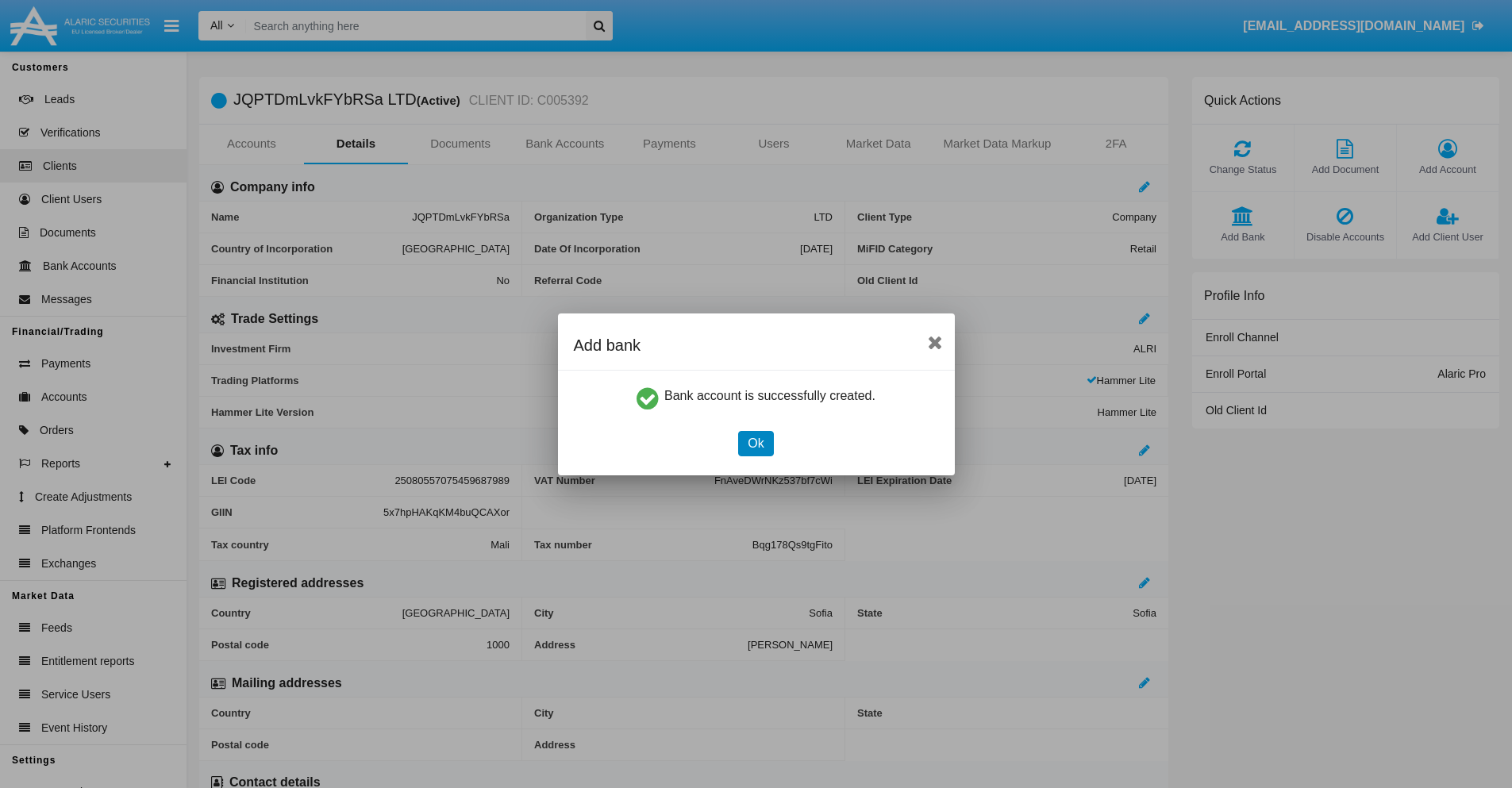
click at [756, 443] on button "Ok" at bounding box center [755, 444] width 35 height 26
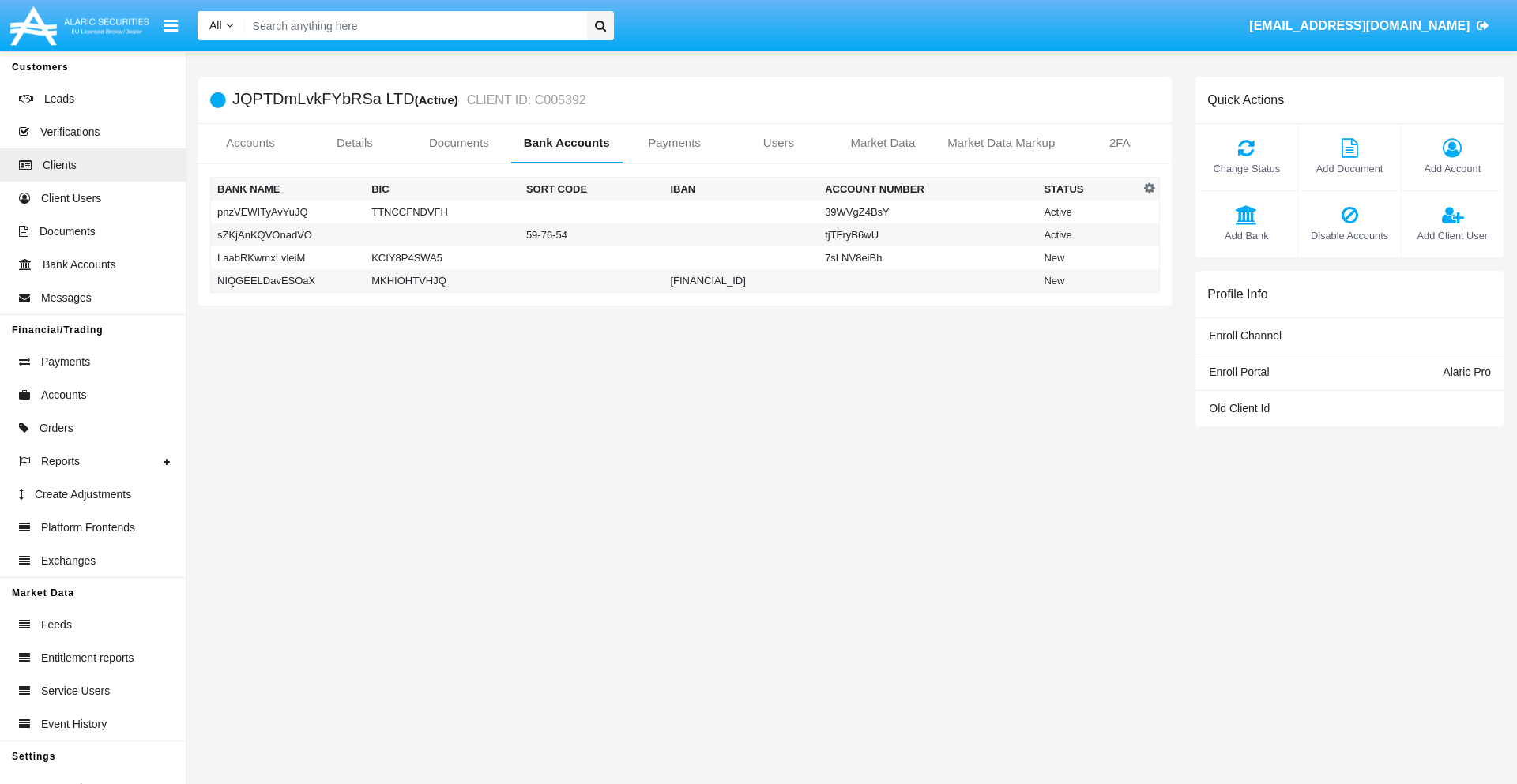
click at [288, 281] on td "NIQGEELDavESOaX" at bounding box center [288, 281] width 155 height 24
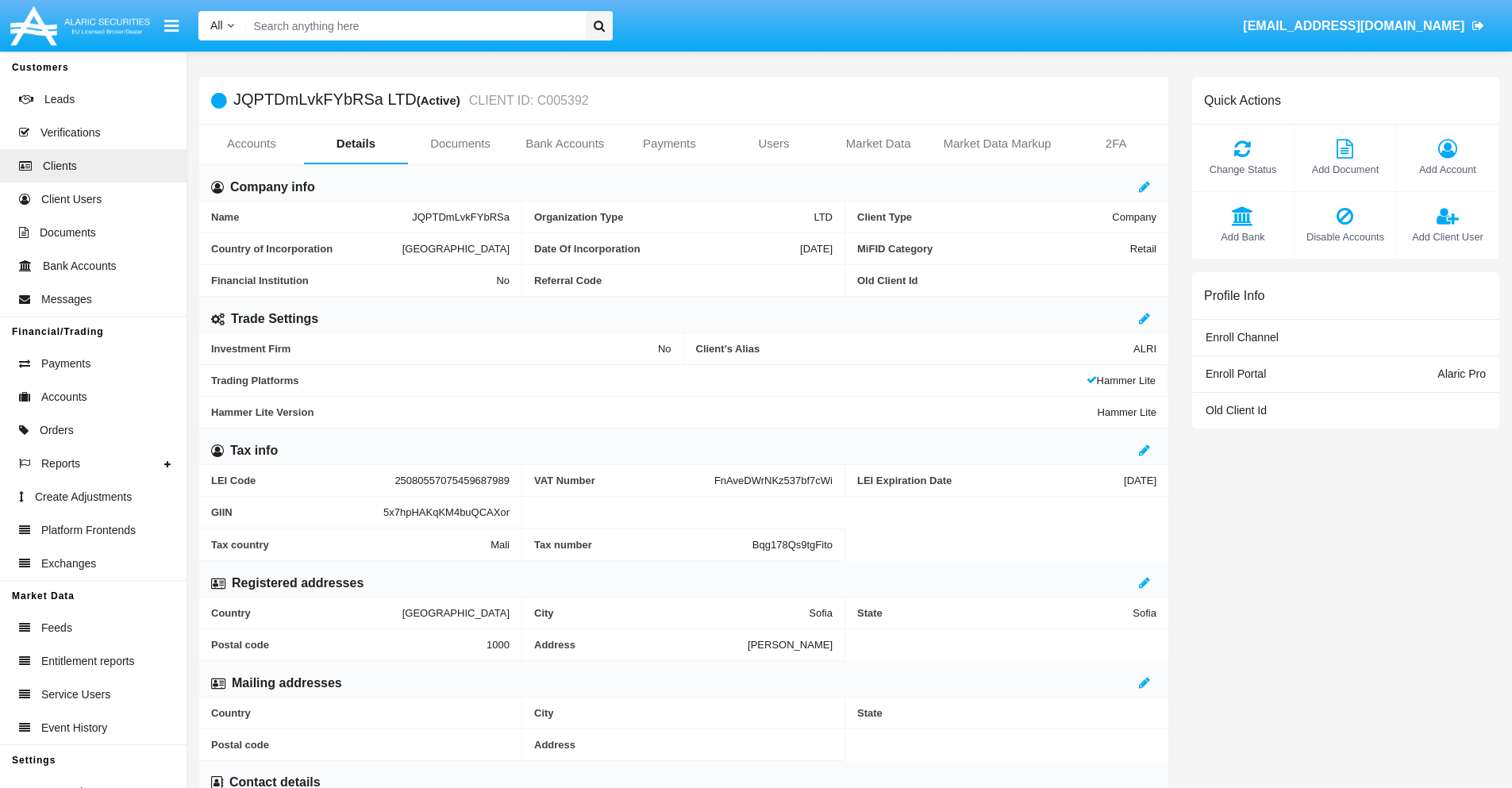
click at [1243, 236] on span "Add Bank" at bounding box center [1243, 236] width 85 height 15
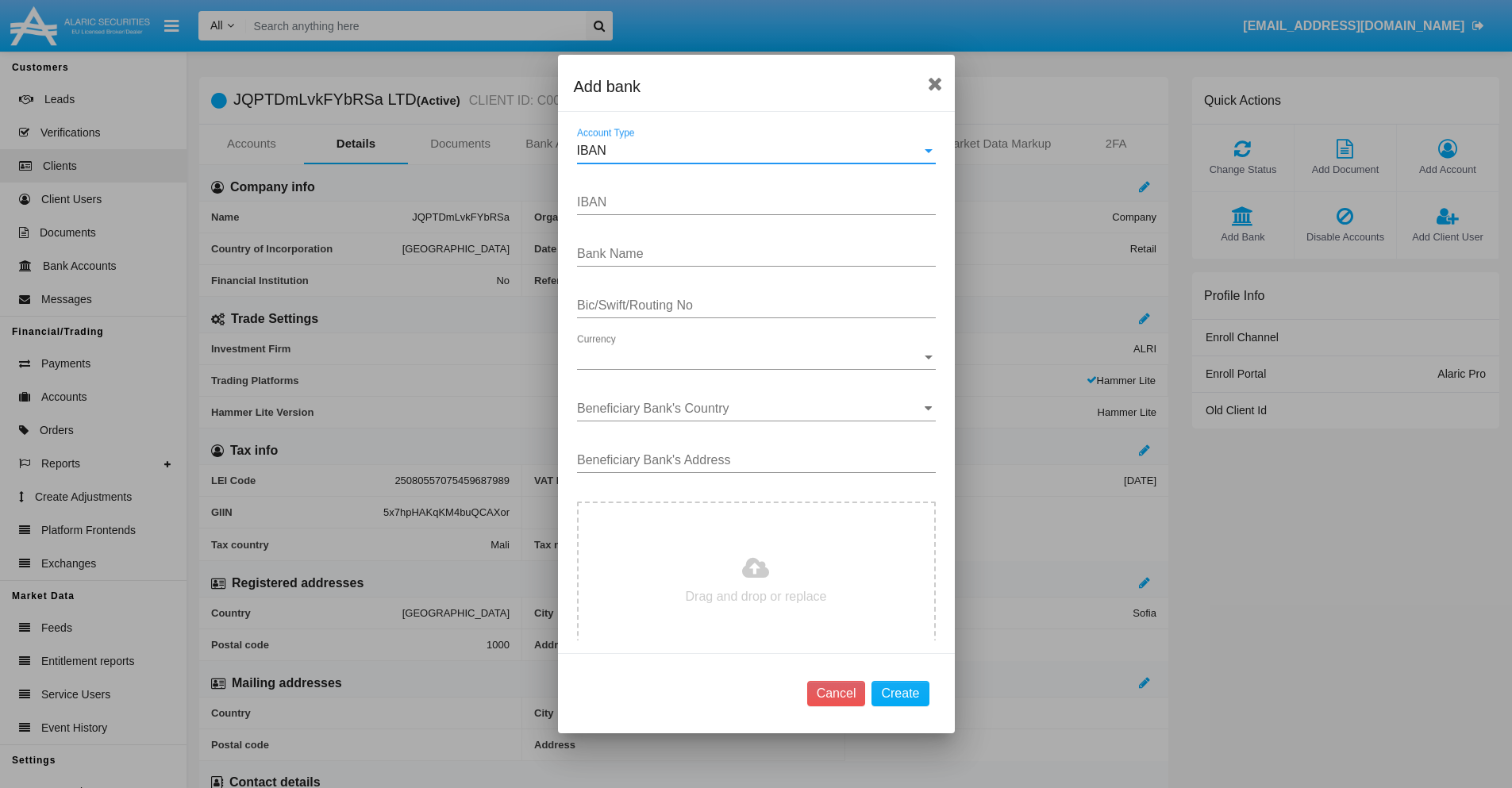
click at [750, 151] on div "IBAN" at bounding box center [749, 151] width 345 height 14
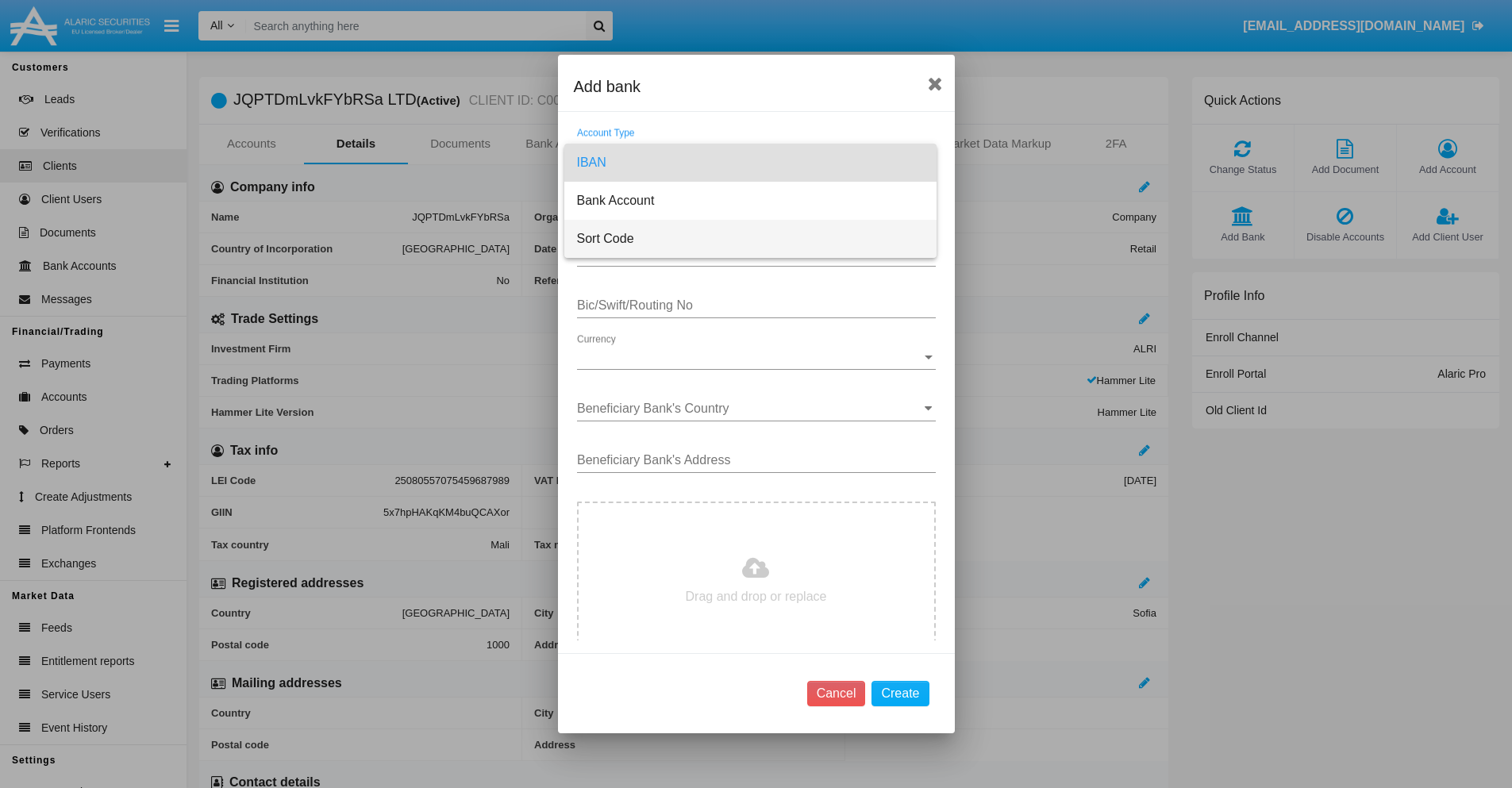
click at [750, 239] on span "Sort Code" at bounding box center [750, 238] width 347 height 38
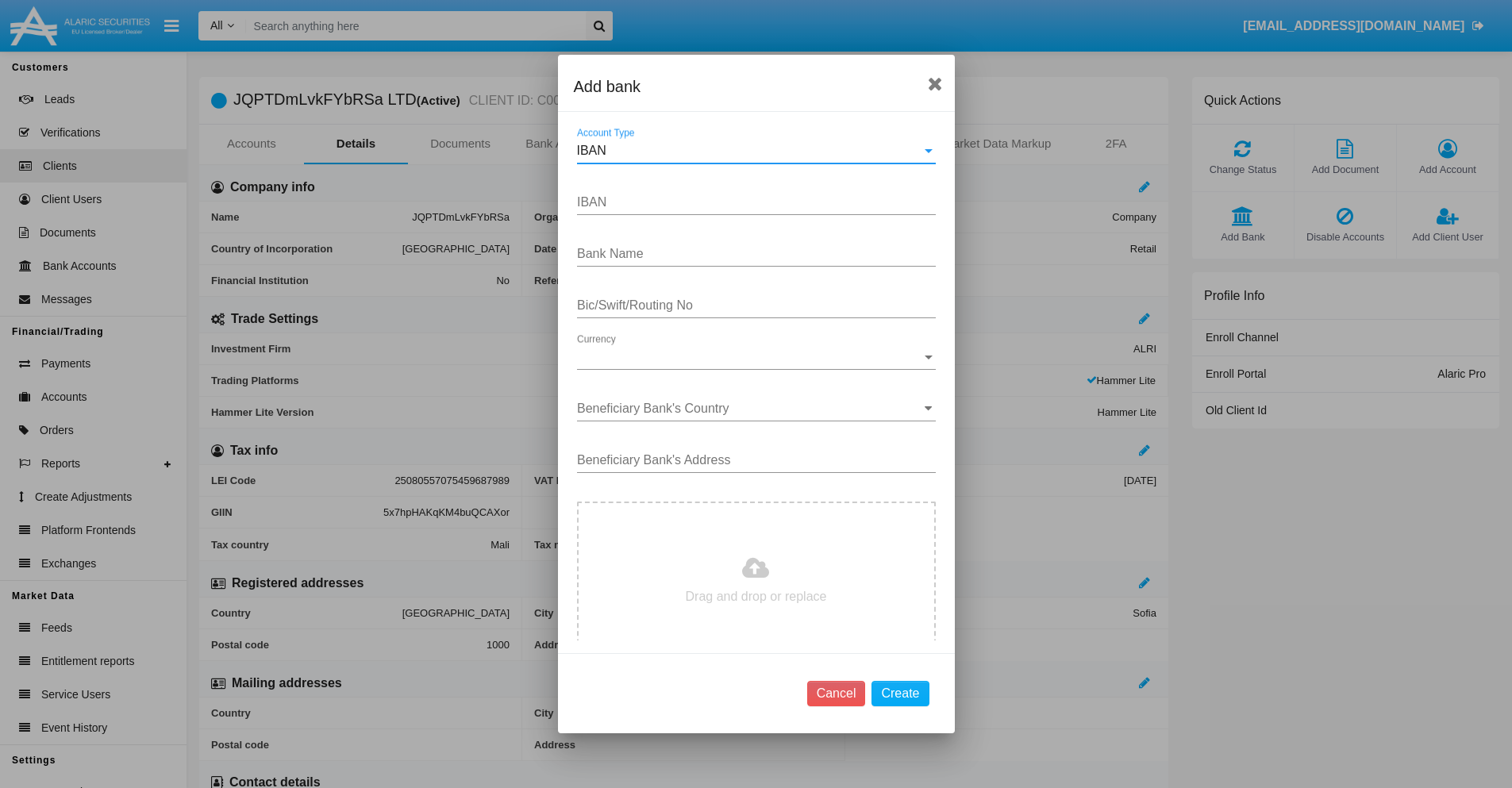
type input "[GEOGRAPHIC_DATA]"
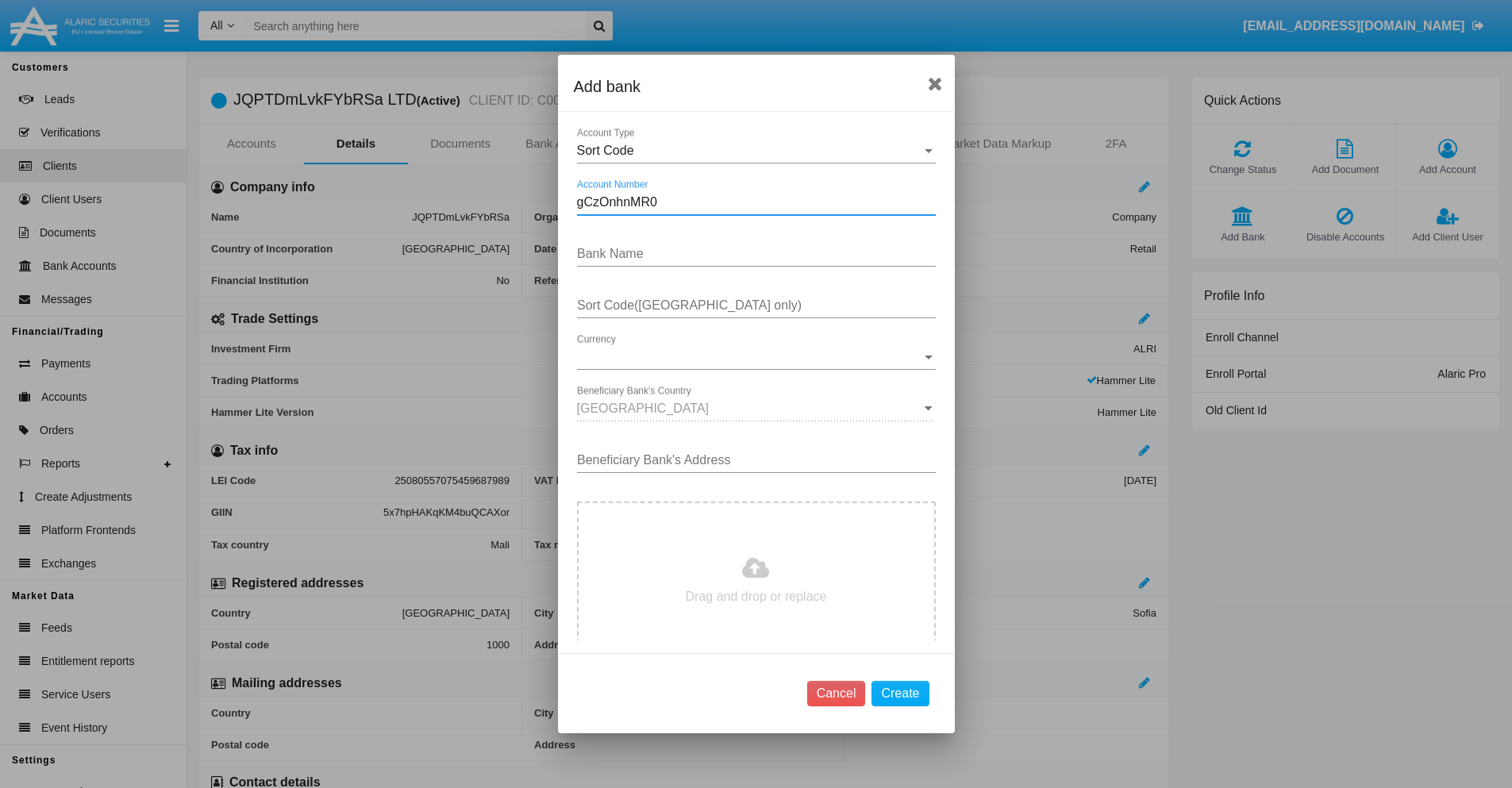
type input "gCzOnhnMR0"
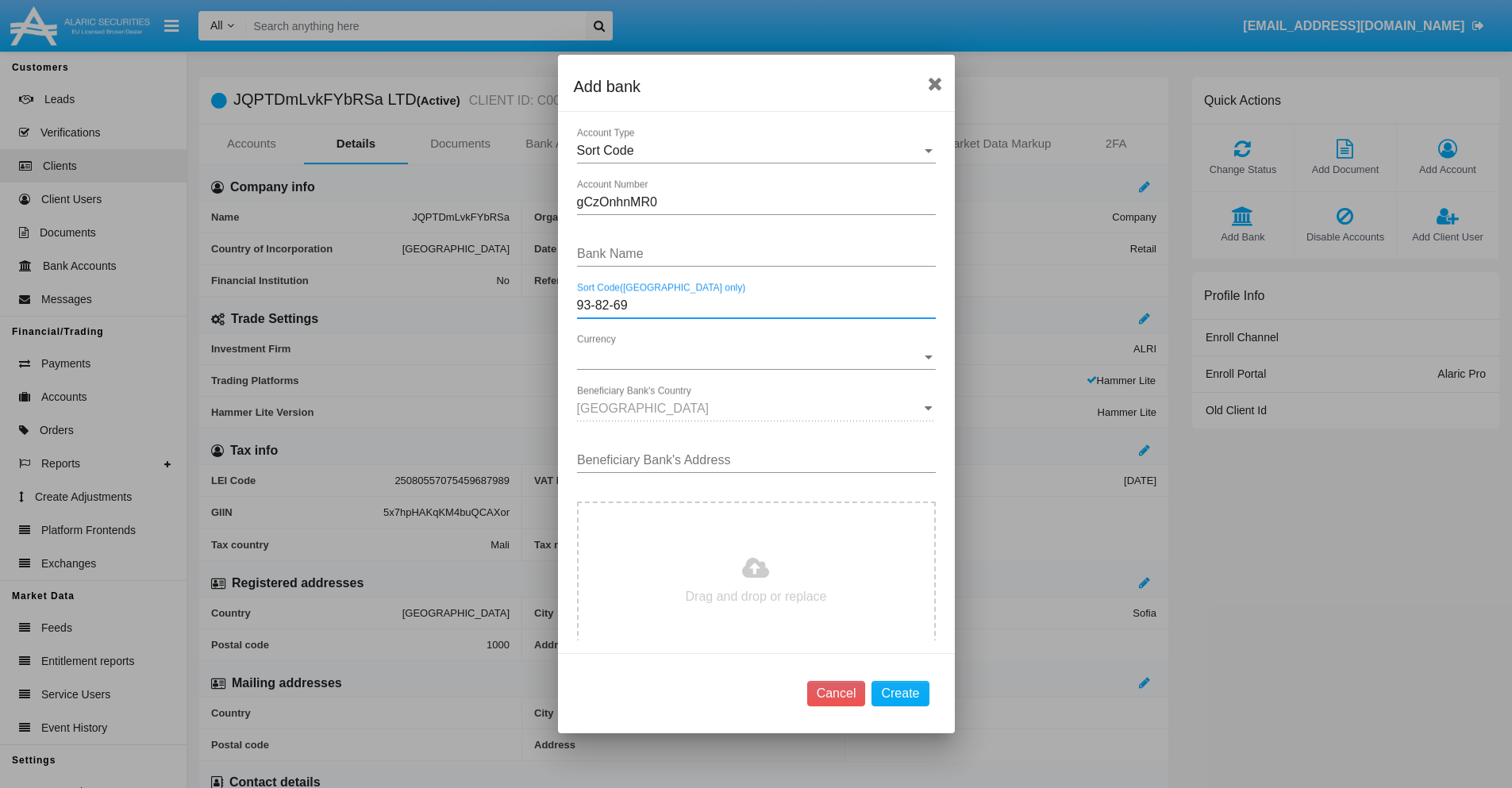
type input "93-82-69"
type input "pvGBZBqUZJrIJXE"
click at [750, 358] on span "Currency" at bounding box center [749, 357] width 345 height 14
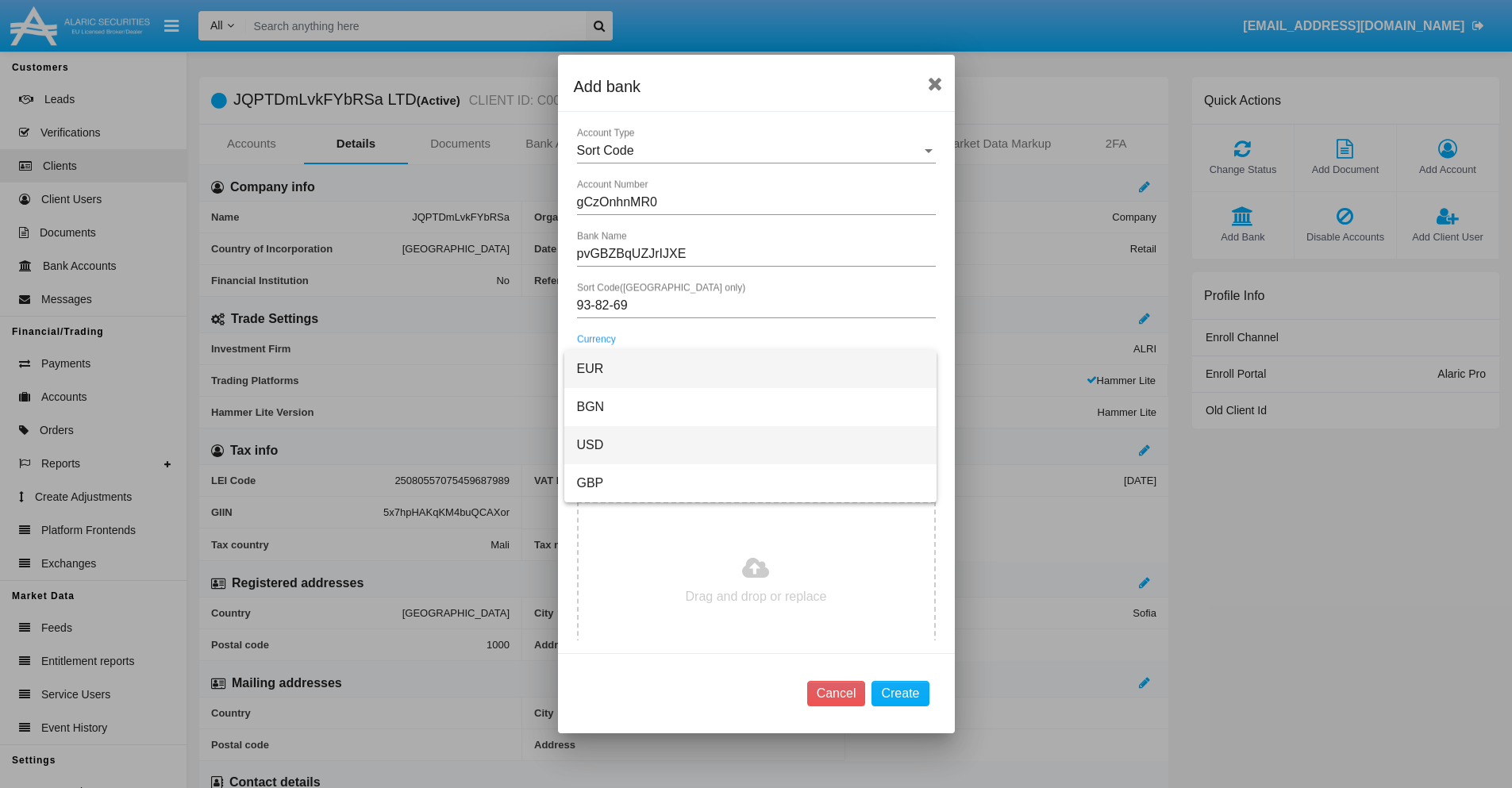
click at [750, 445] on span "USD" at bounding box center [750, 445] width 347 height 38
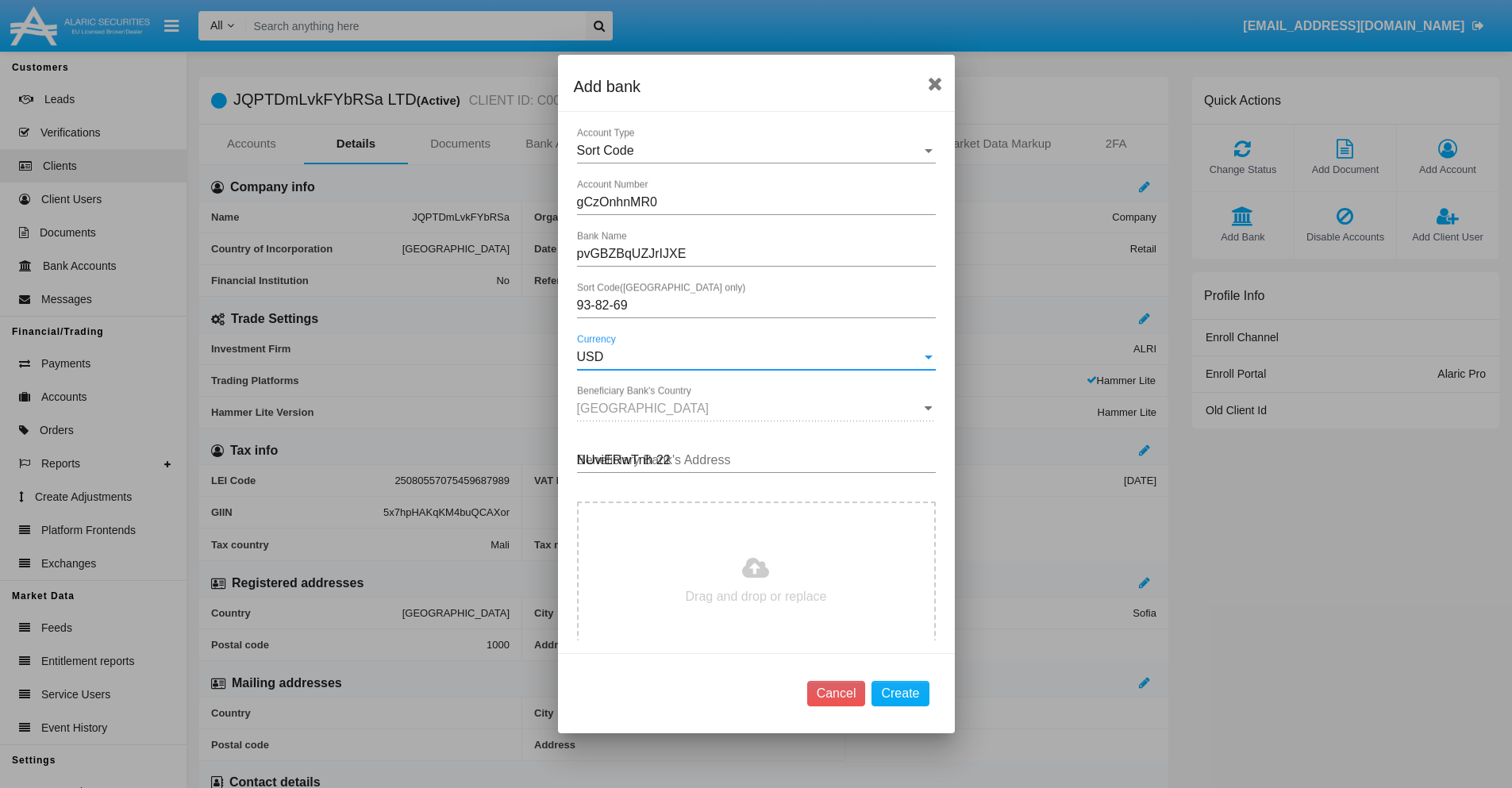
type input "NUviERwTnh 220"
type input "C:\fakepath\bank-statement.png"
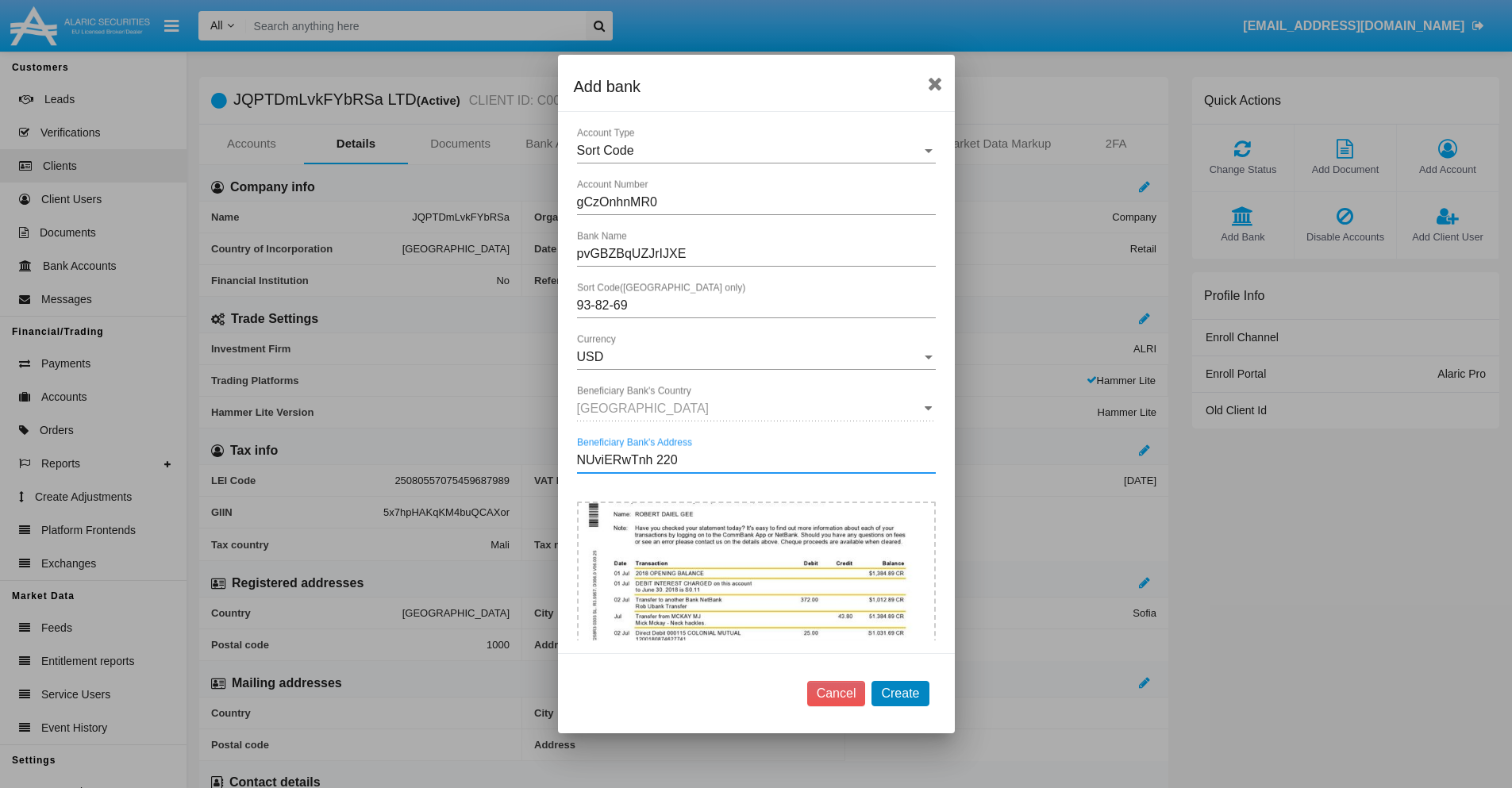
click at [900, 694] on button "Create" at bounding box center [900, 695] width 58 height 26
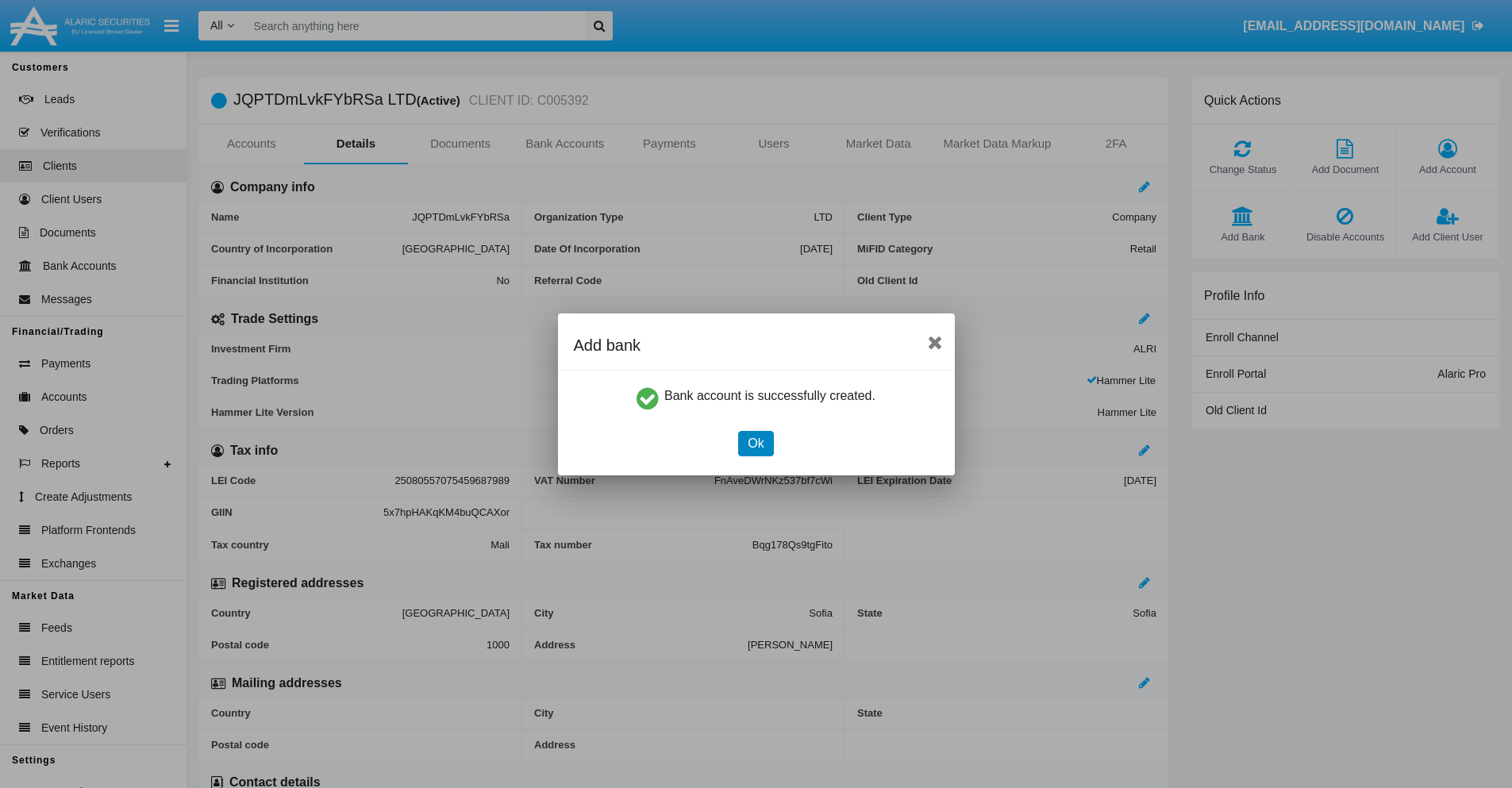
click at [756, 443] on button "Ok" at bounding box center [755, 444] width 35 height 26
